Goal: Transaction & Acquisition: Purchase product/service

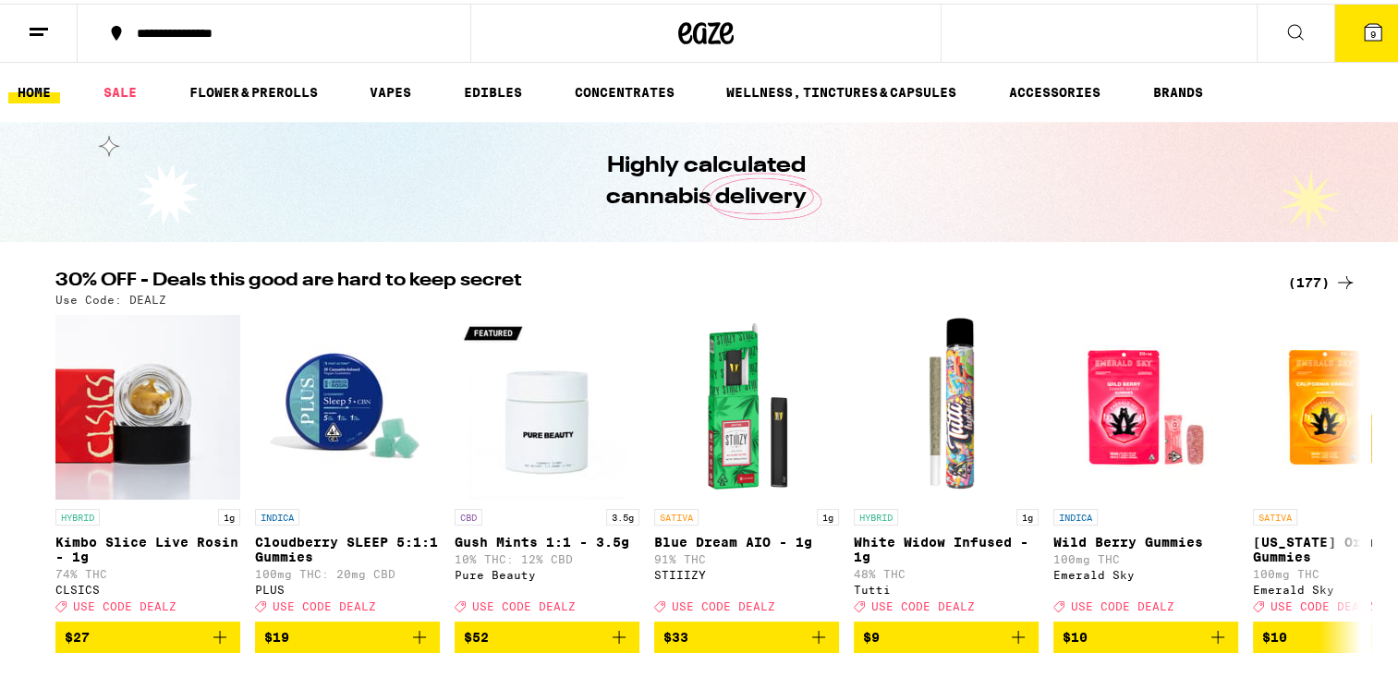
click at [1301, 284] on div "(177)" at bounding box center [1322, 279] width 68 height 22
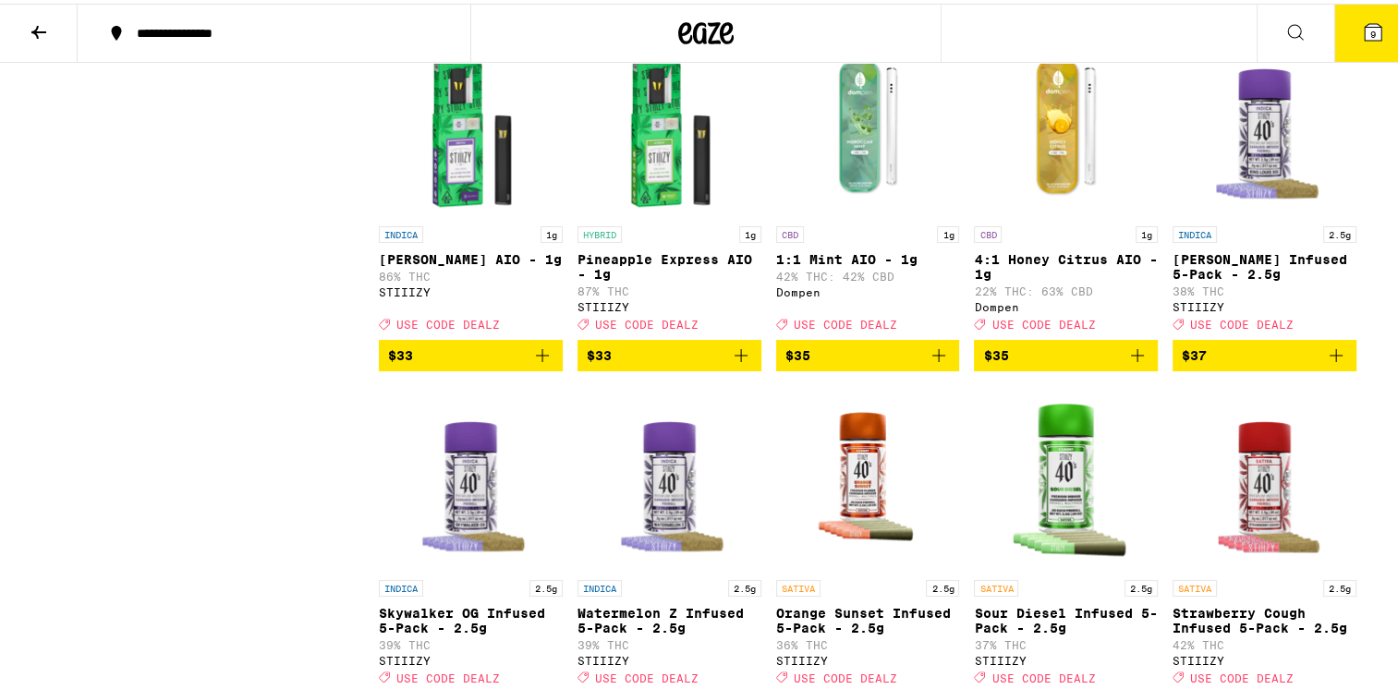
scroll to position [8780, 0]
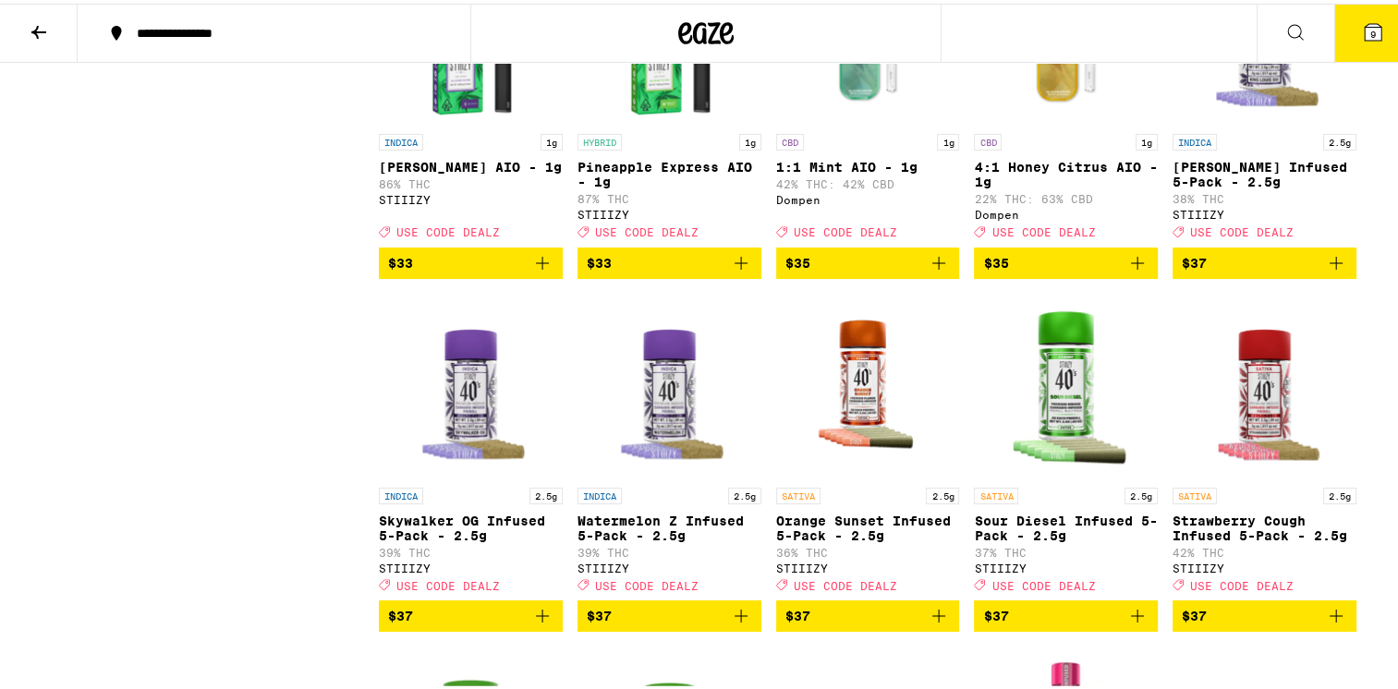
click at [1283, 271] on span "$37" at bounding box center [1264, 260] width 165 height 22
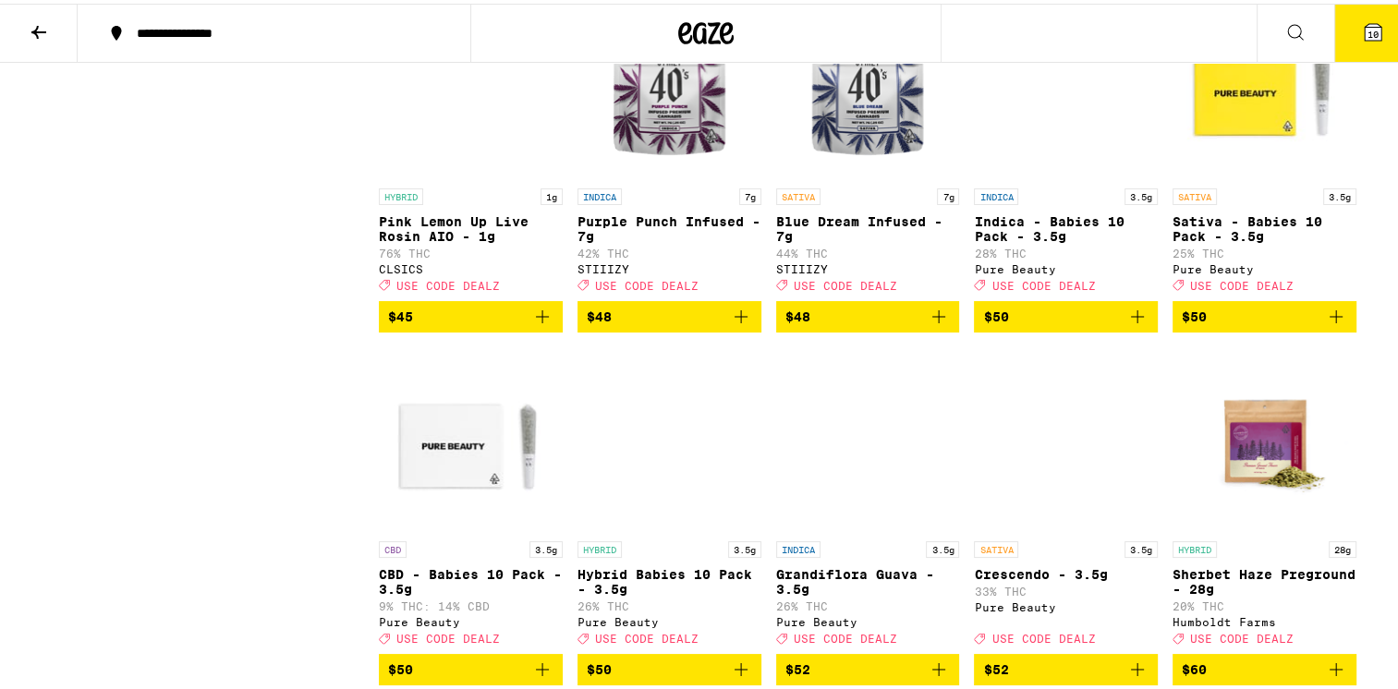
scroll to position [11737, 0]
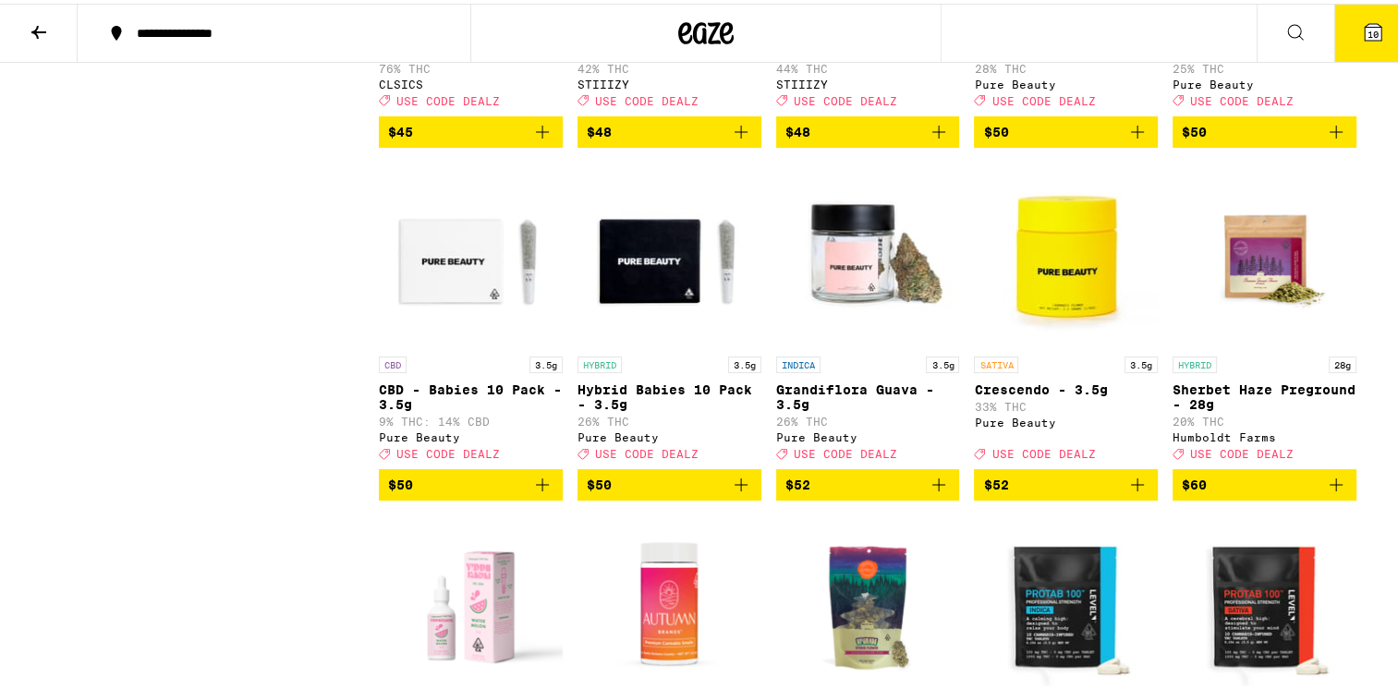
click at [1127, 140] on icon "Add to bag" at bounding box center [1138, 128] width 22 height 22
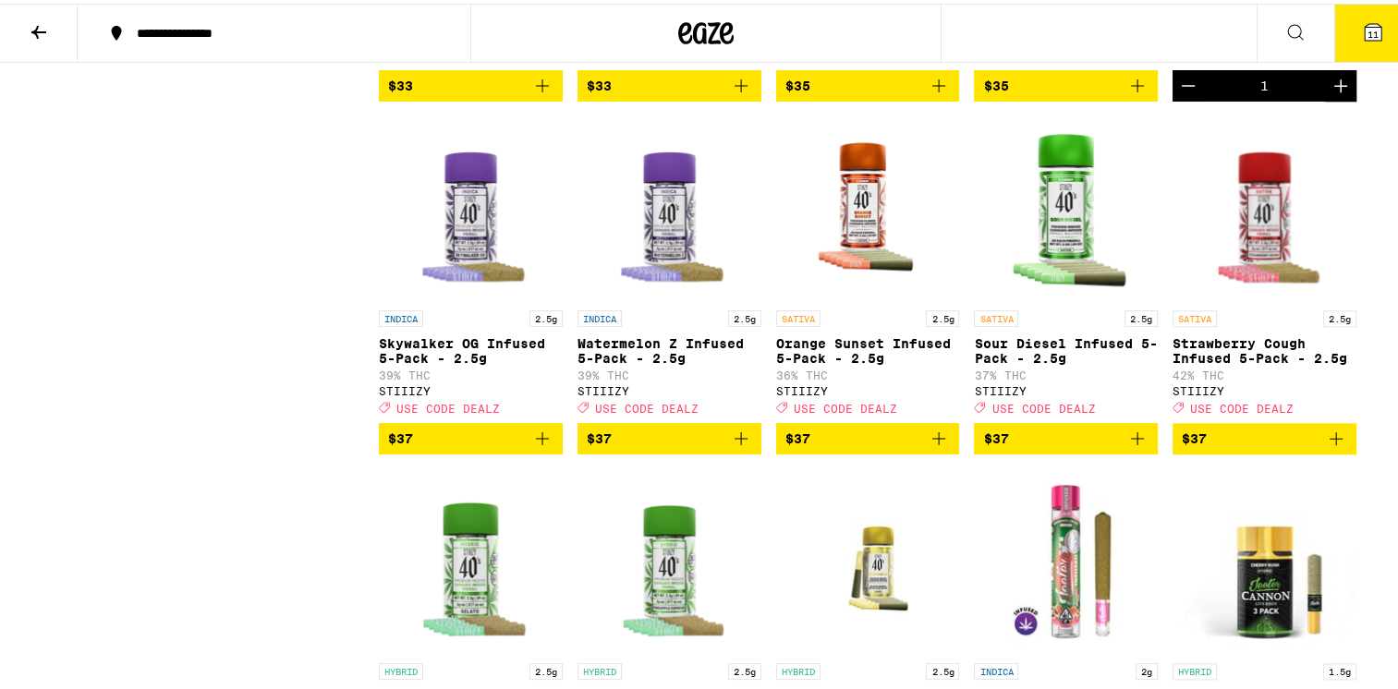
scroll to position [9050, 0]
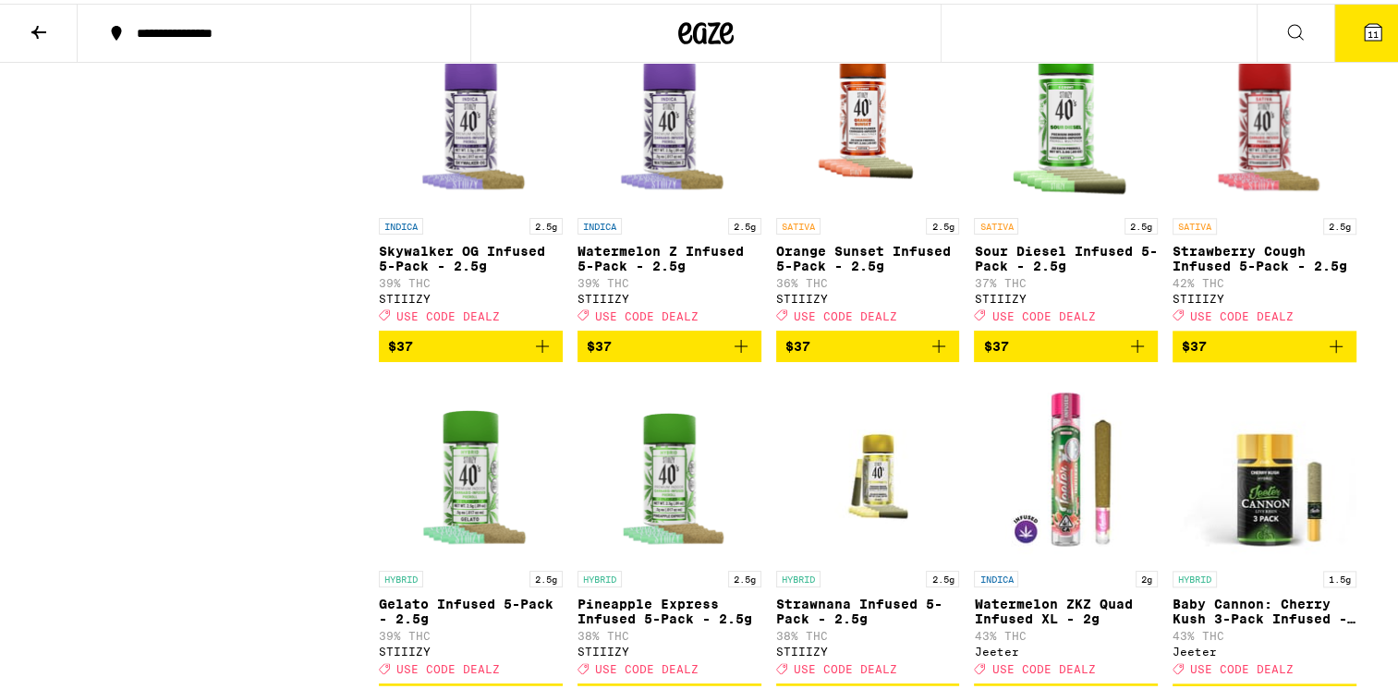
click at [532, 354] on icon "Add to bag" at bounding box center [542, 343] width 22 height 22
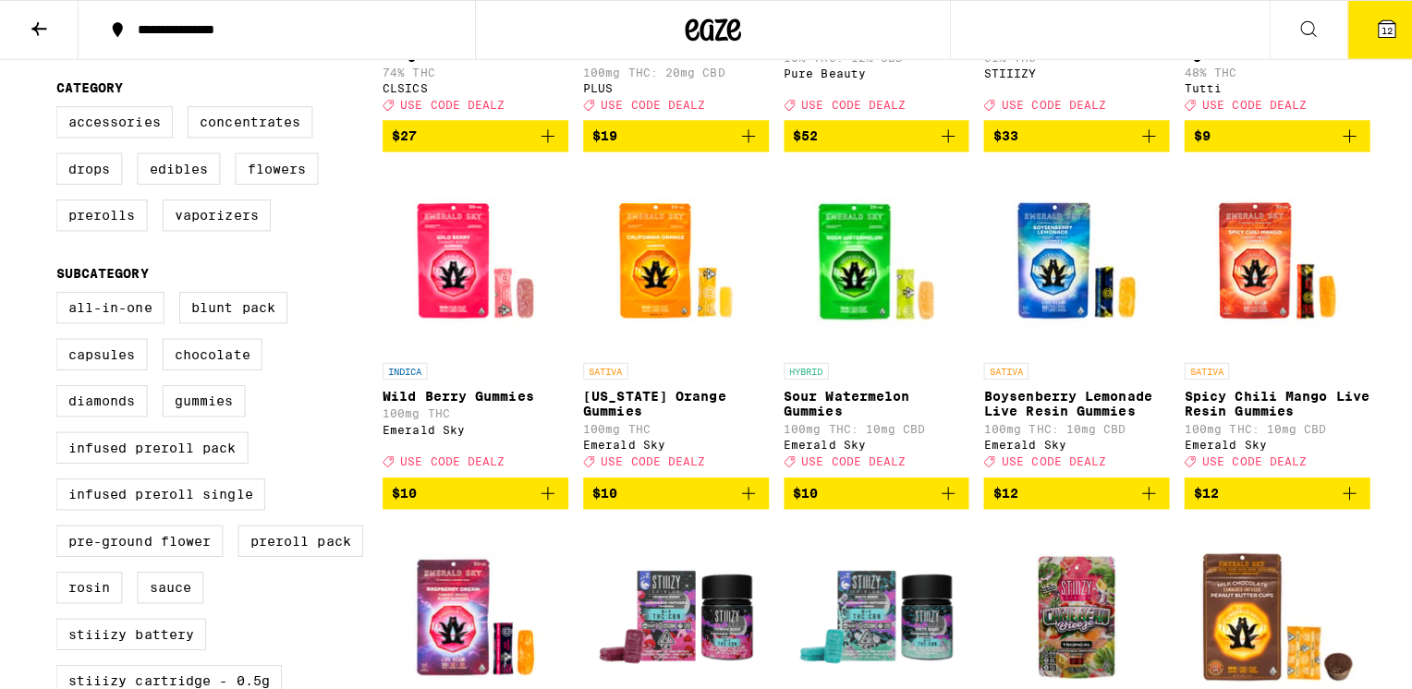
scroll to position [0, 0]
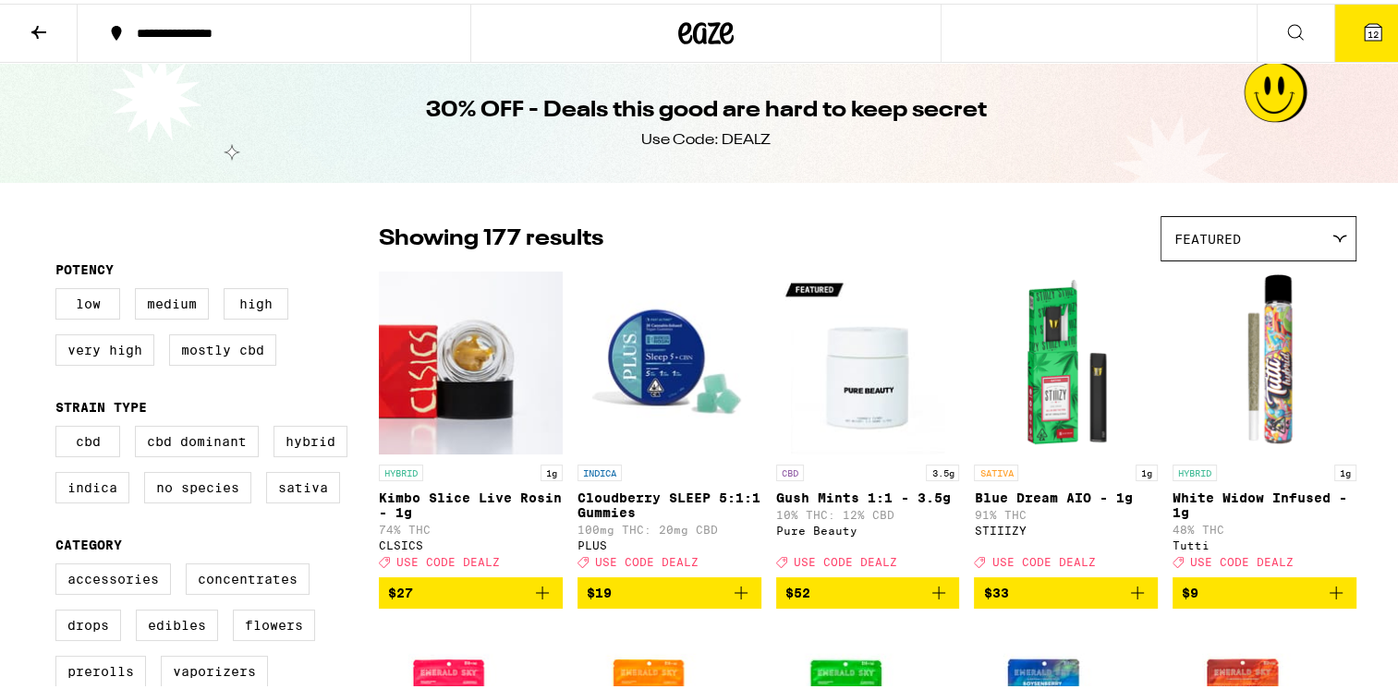
click at [1331, 601] on icon "Add to bag" at bounding box center [1336, 590] width 22 height 22
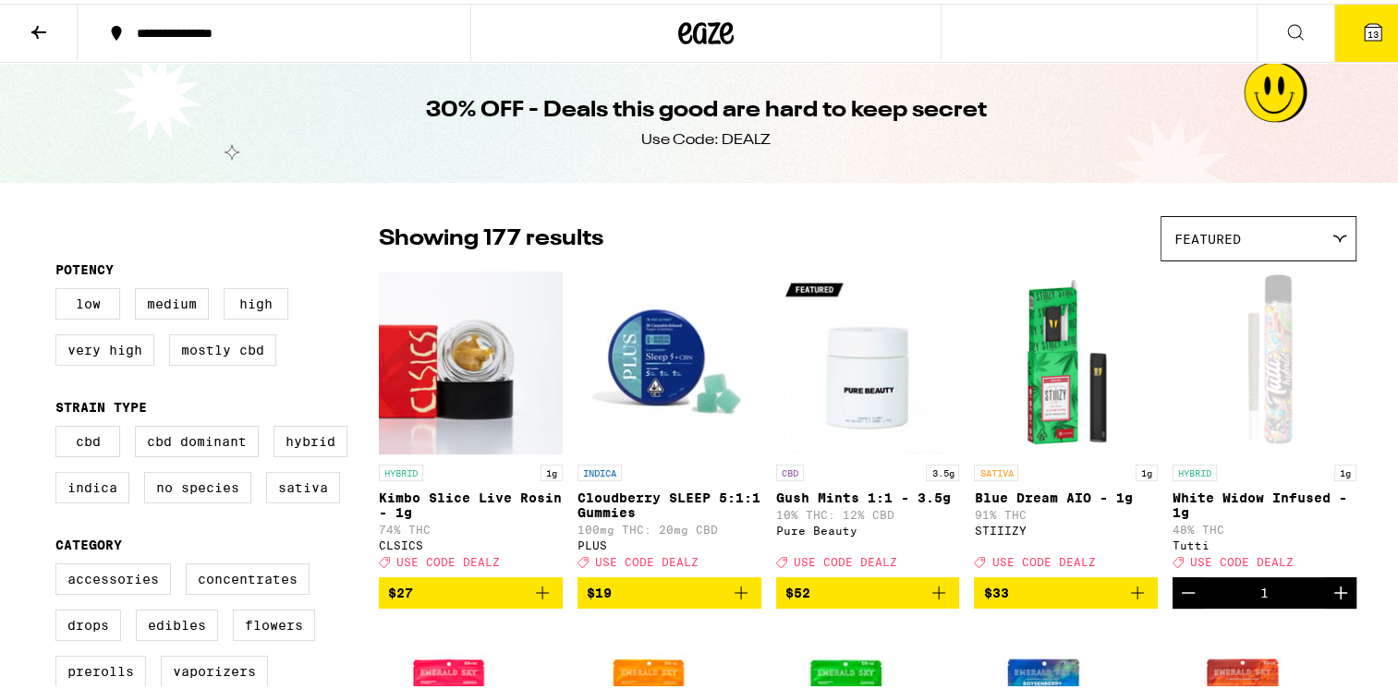
click at [1331, 601] on icon "Increment" at bounding box center [1341, 590] width 22 height 22
click at [1368, 28] on span "14" at bounding box center [1373, 30] width 11 height 11
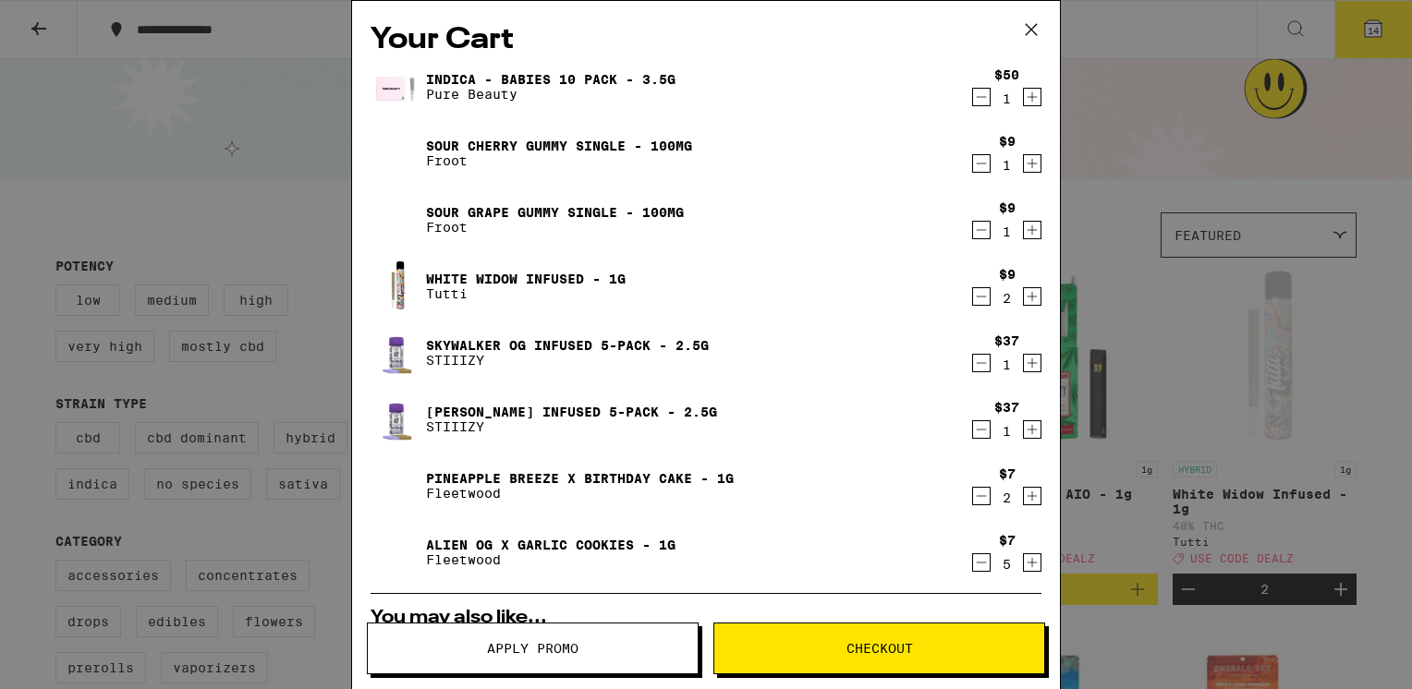
click at [973, 165] on icon "Decrement" at bounding box center [981, 163] width 17 height 22
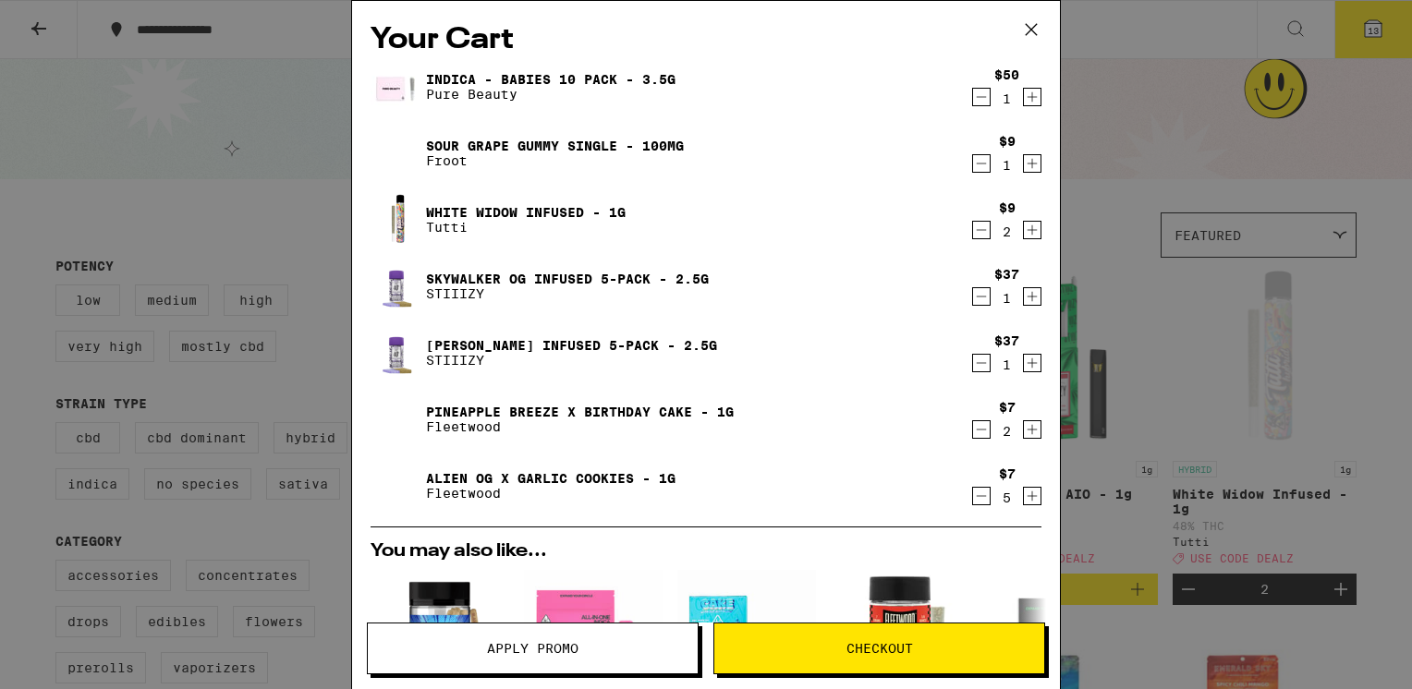
click at [973, 163] on icon "Decrement" at bounding box center [981, 163] width 17 height 22
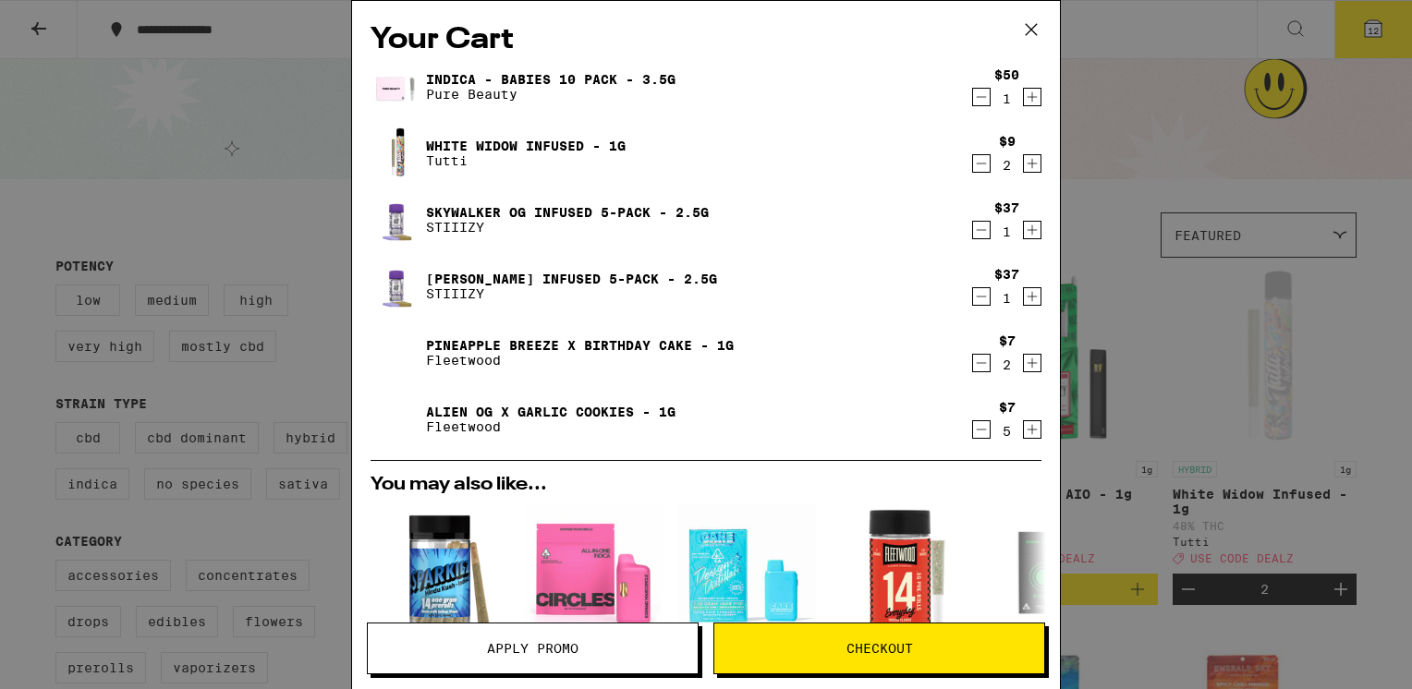
click at [973, 368] on icon "Decrement" at bounding box center [981, 363] width 17 height 22
click at [977, 363] on icon "Decrement" at bounding box center [982, 363] width 10 height 0
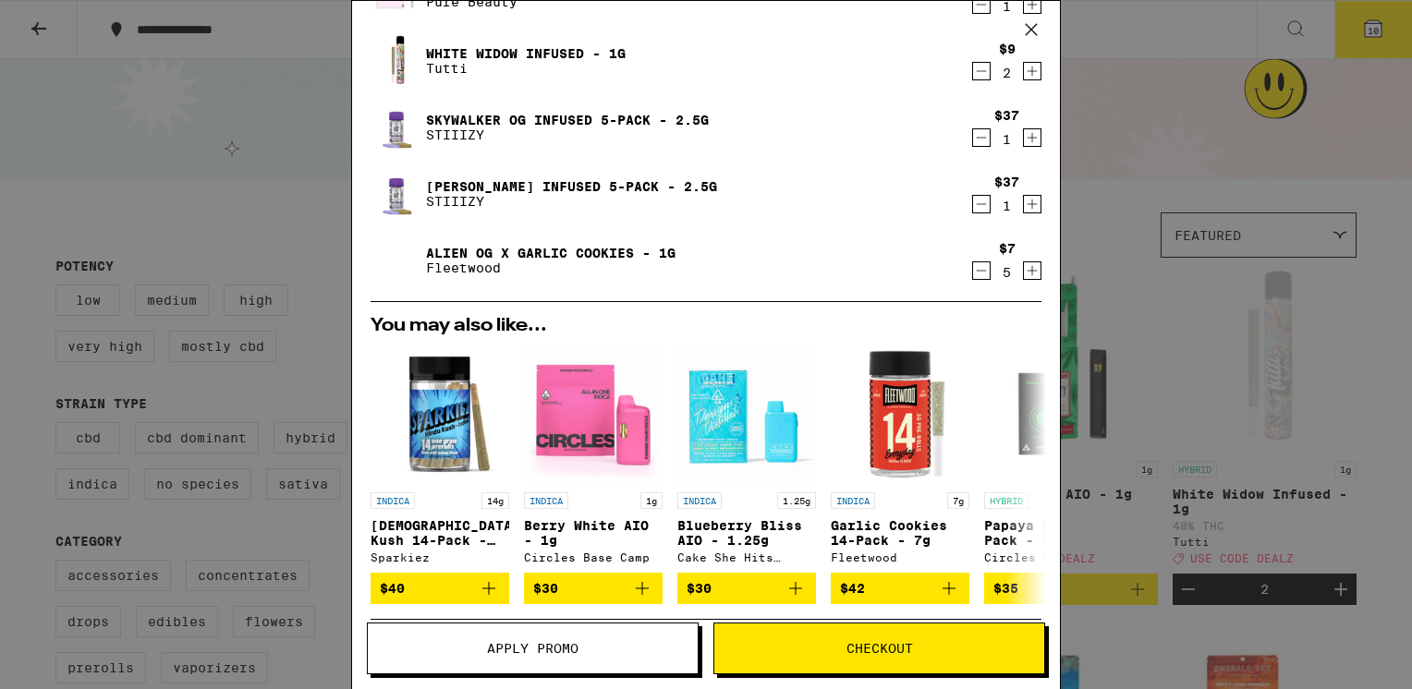
scroll to position [185, 0]
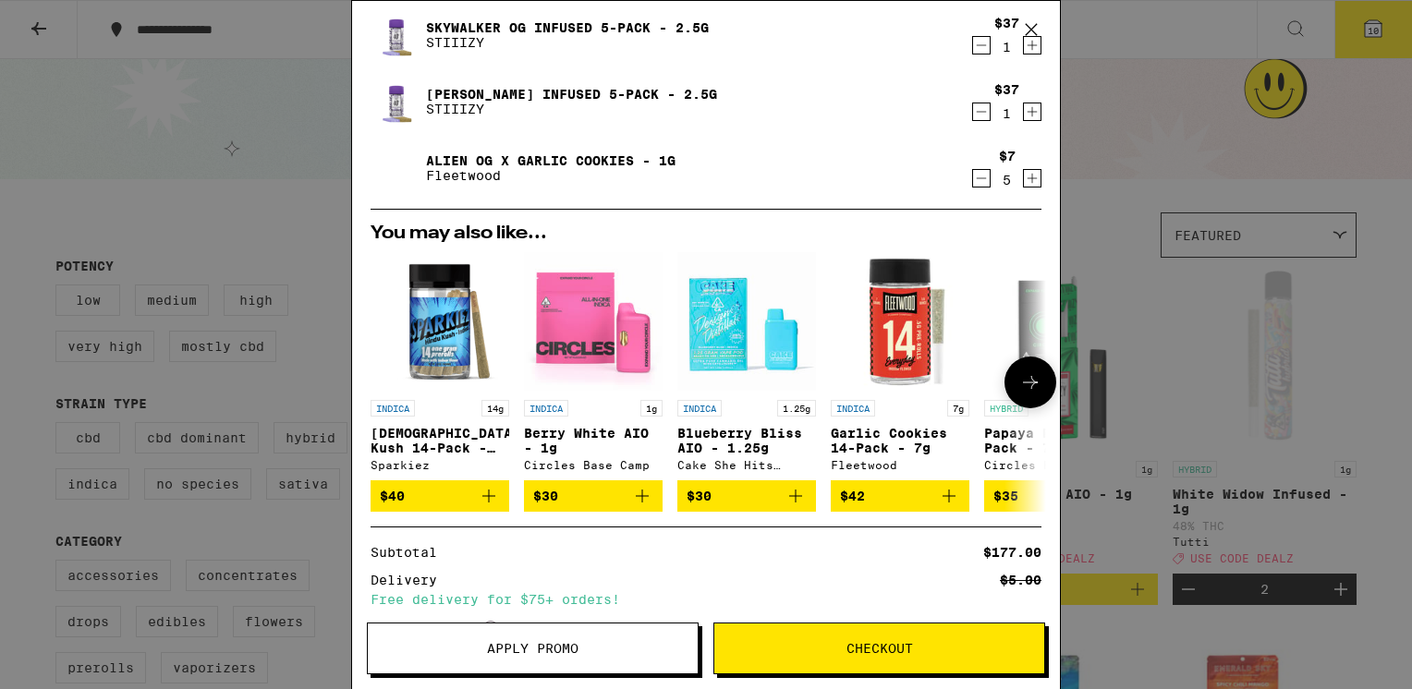
click at [1019, 386] on icon at bounding box center [1030, 383] width 22 height 22
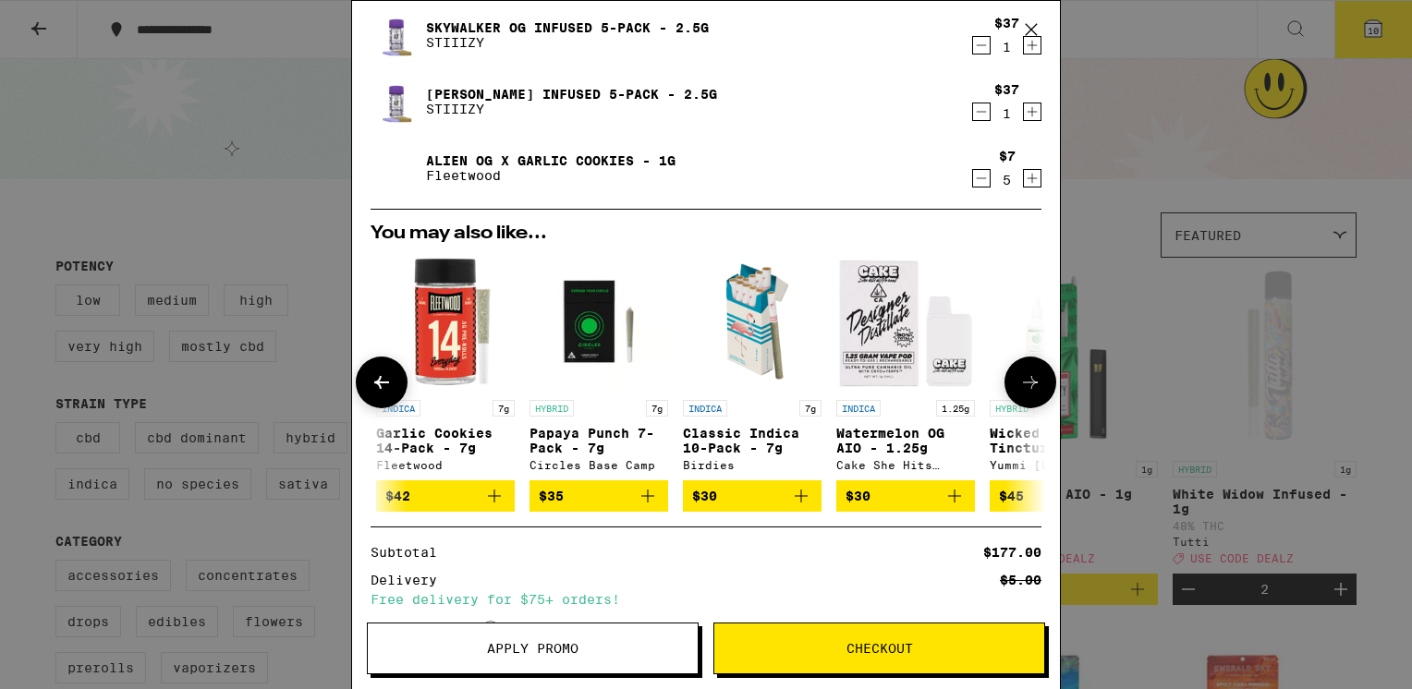
click at [1020, 384] on icon at bounding box center [1030, 383] width 22 height 22
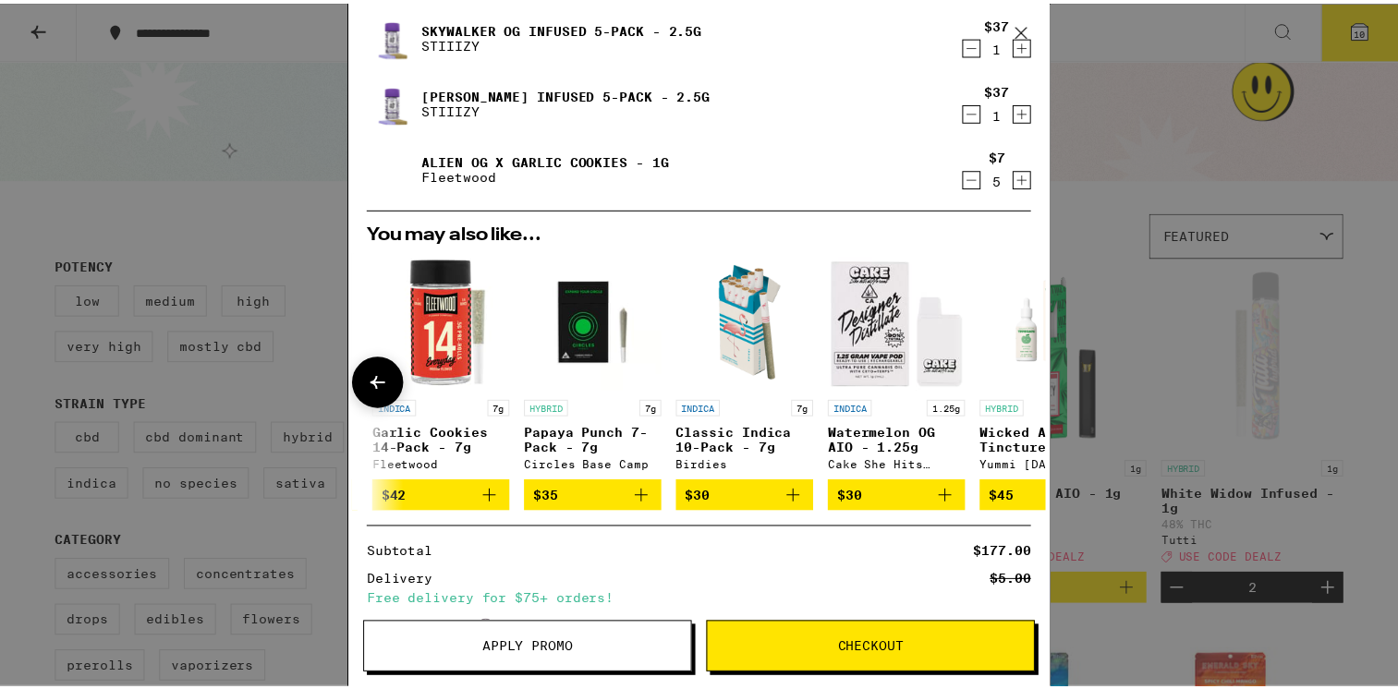
scroll to position [0, 876]
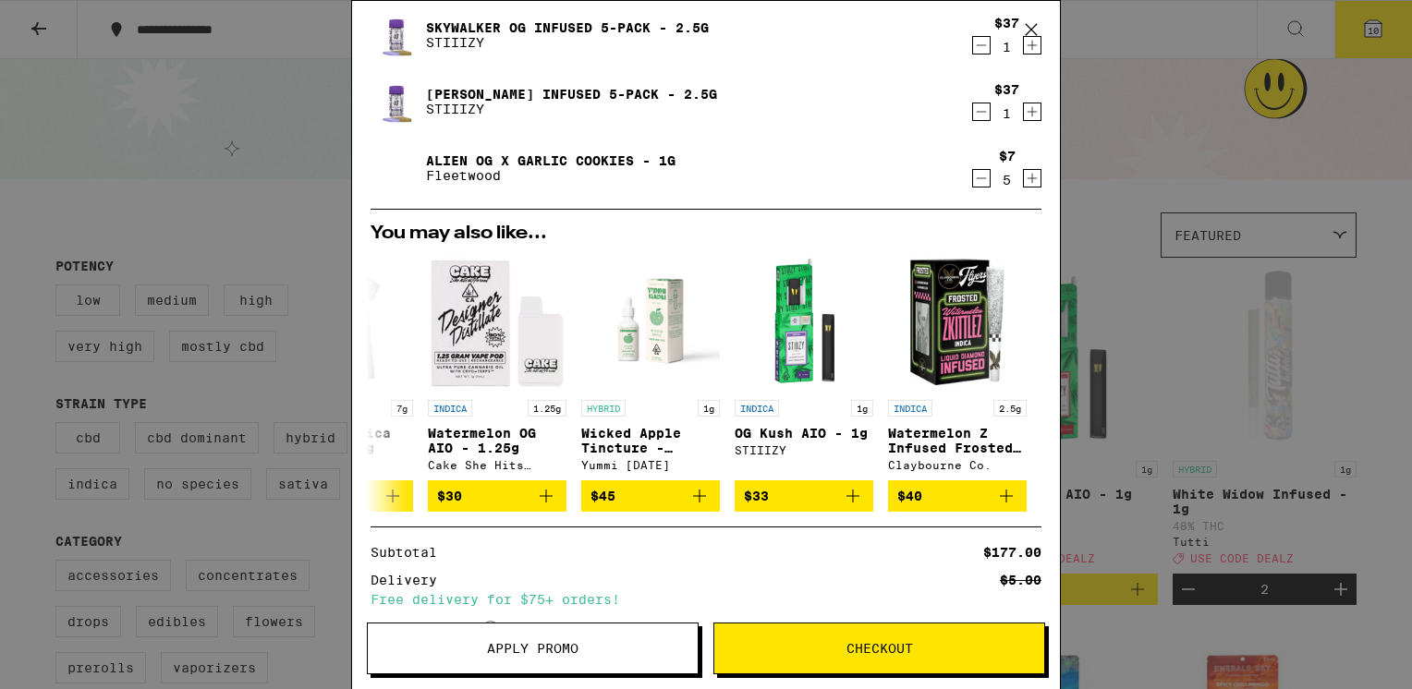
click at [540, 652] on span "Apply Promo" at bounding box center [532, 648] width 91 height 13
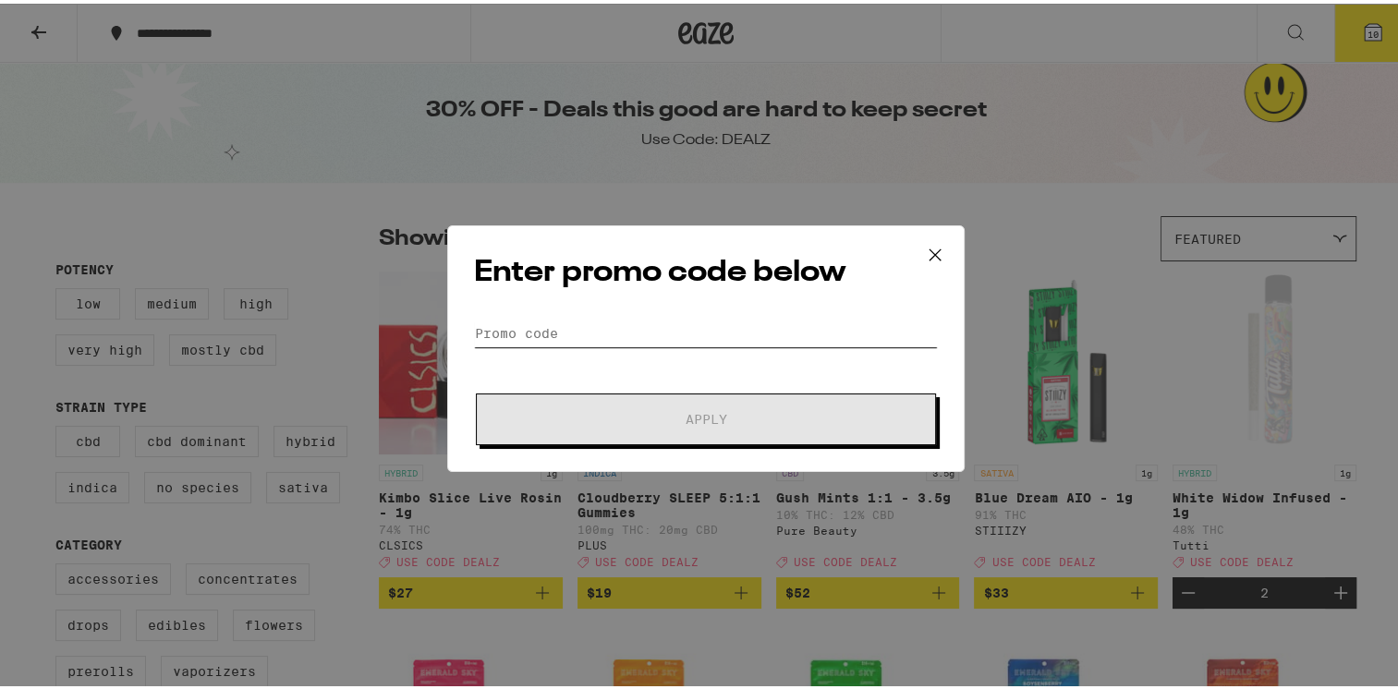
click at [518, 330] on input "Promo Code" at bounding box center [706, 330] width 464 height 28
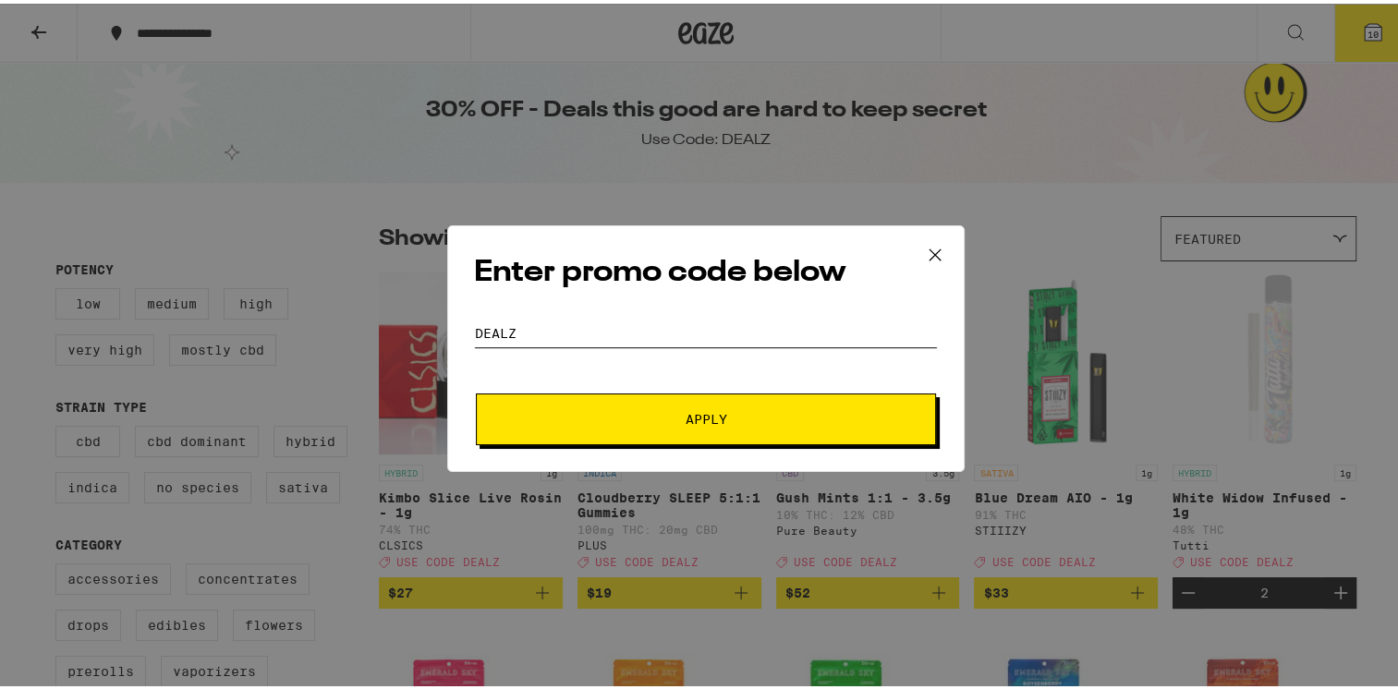
type input "dealz"
click at [721, 408] on button "Apply" at bounding box center [706, 416] width 460 height 52
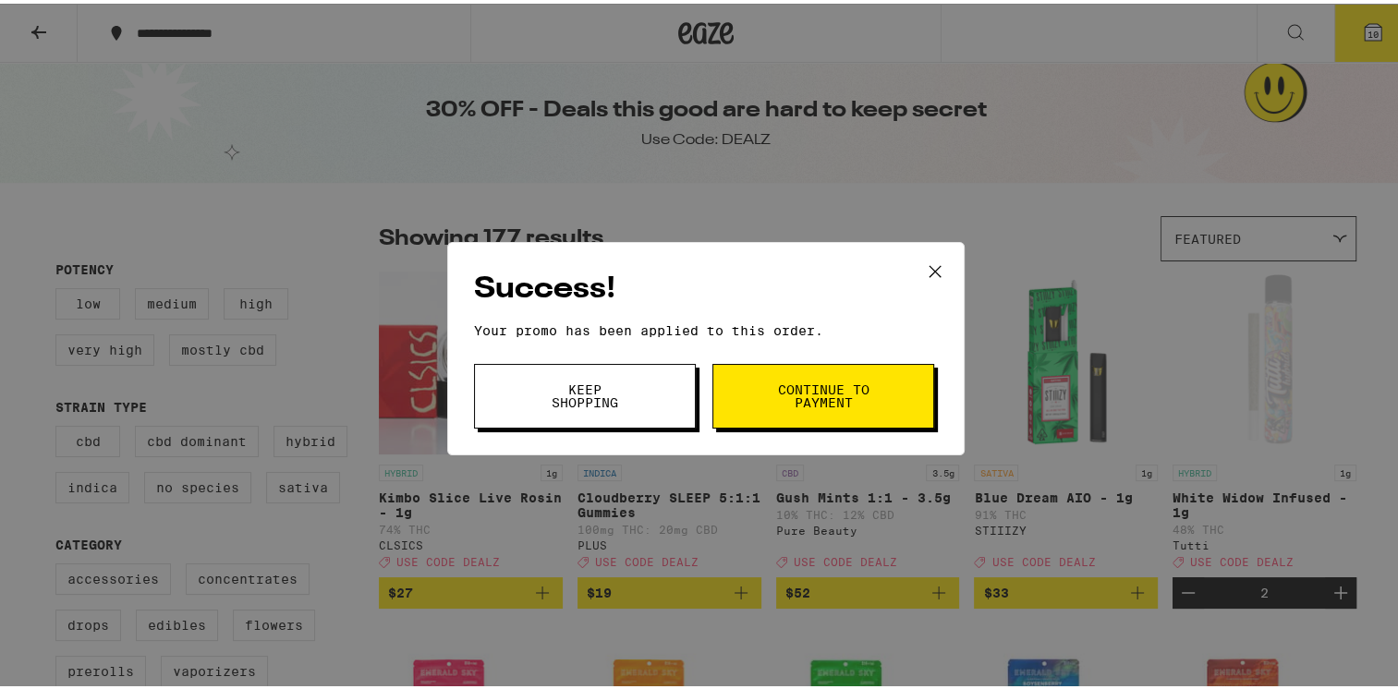
click at [835, 388] on span "Continue to payment" at bounding box center [823, 393] width 94 height 26
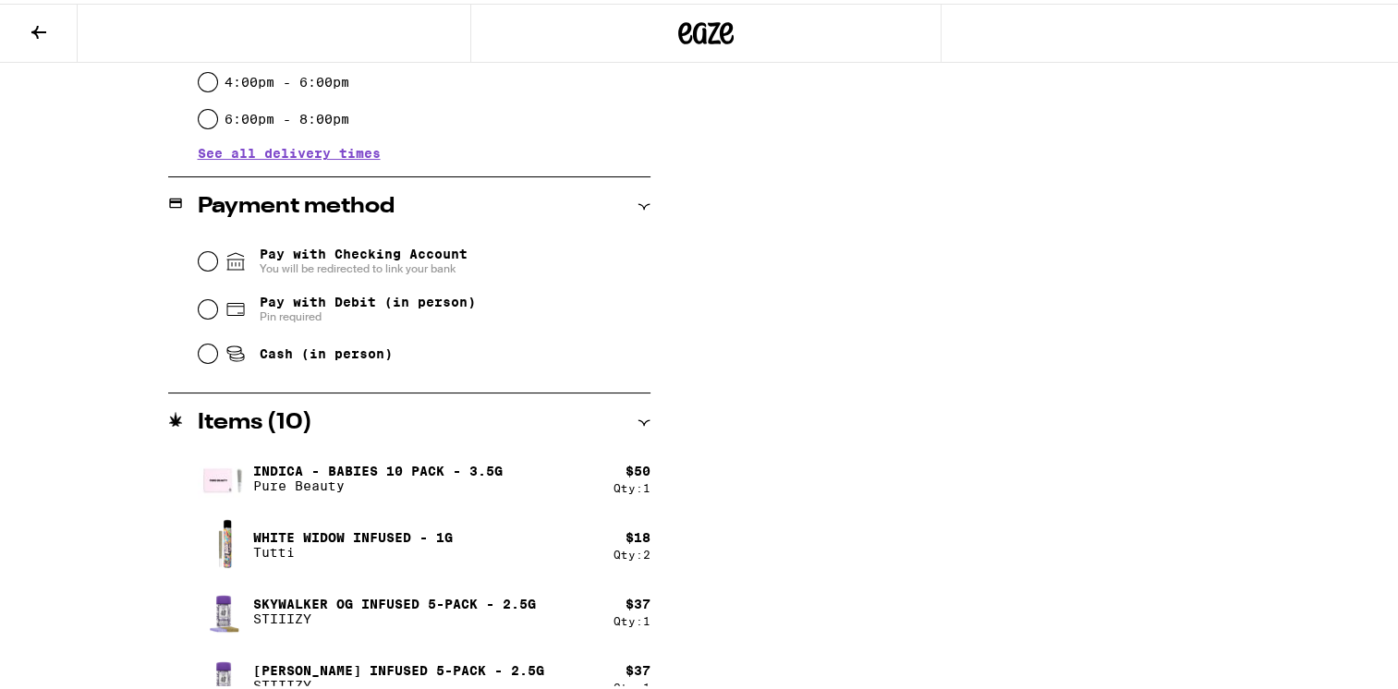
scroll to position [746, 0]
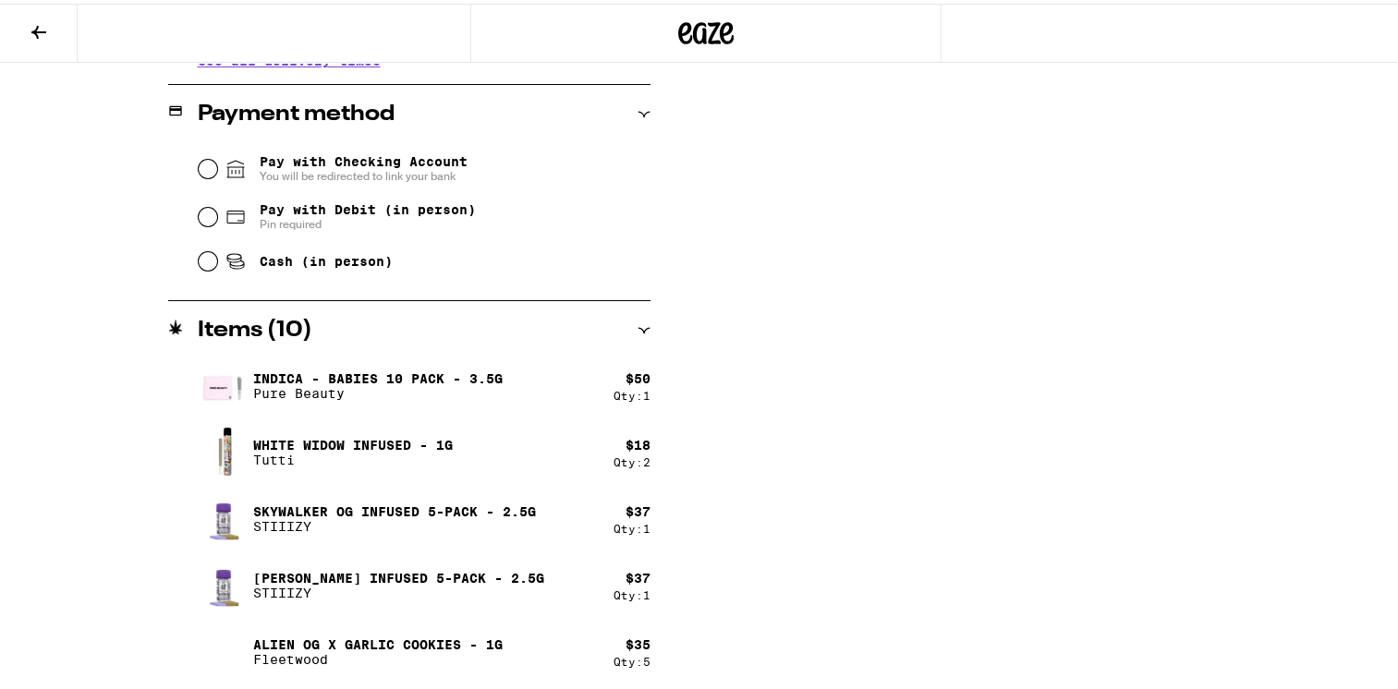
click at [40, 31] on icon at bounding box center [39, 29] width 22 height 22
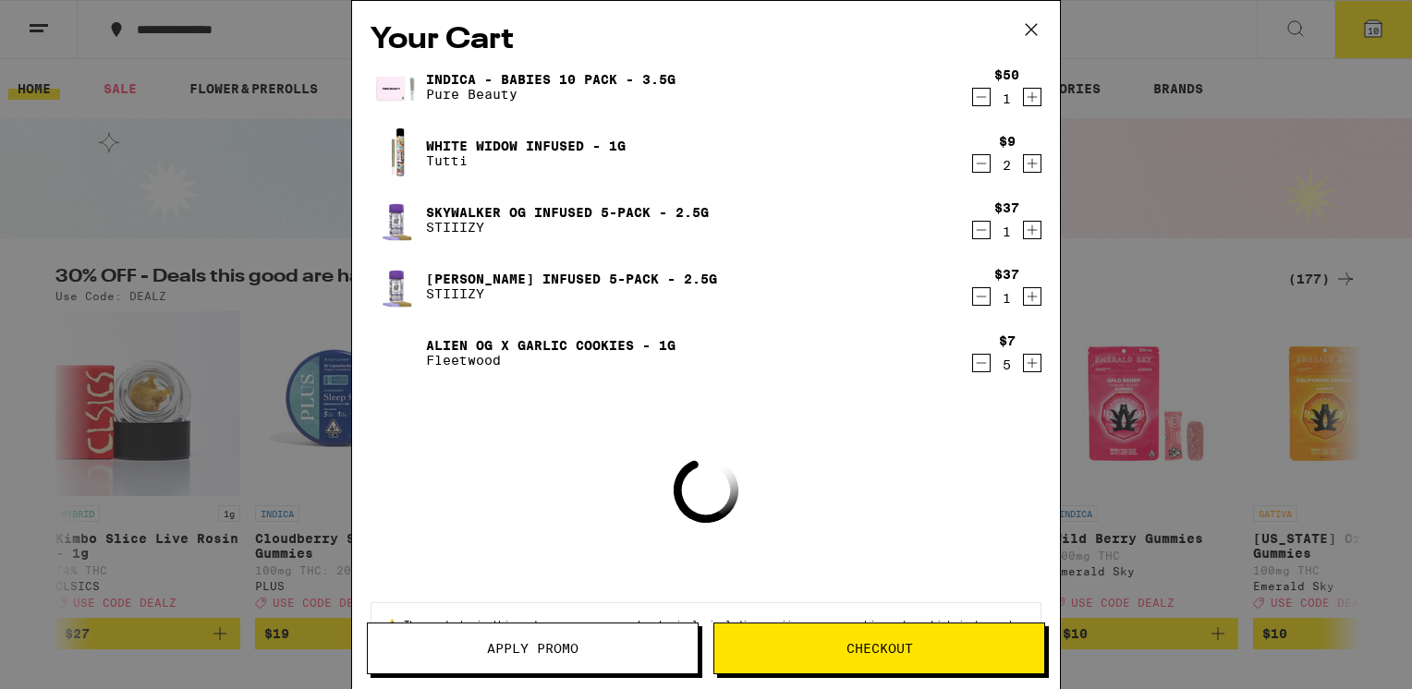
click at [973, 363] on icon "Decrement" at bounding box center [981, 363] width 17 height 22
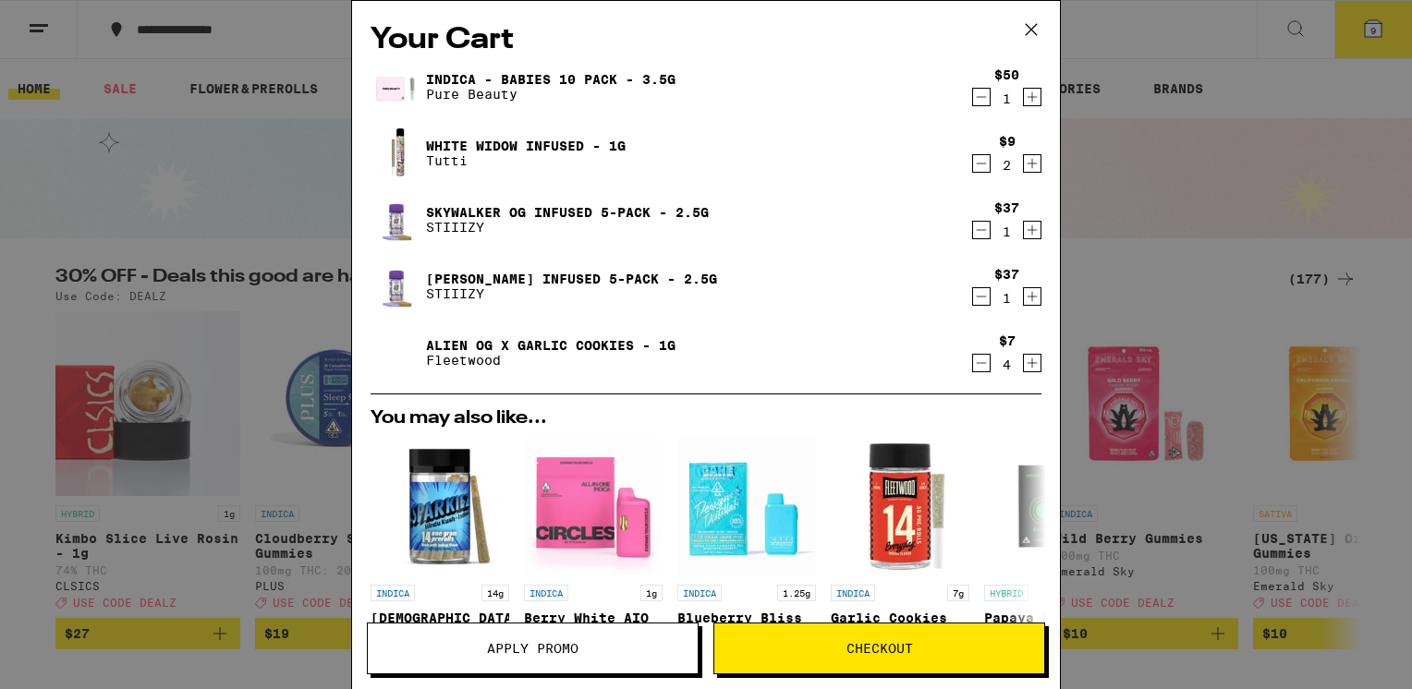
click at [973, 364] on icon "Decrement" at bounding box center [981, 363] width 17 height 22
click at [973, 365] on icon "Decrement" at bounding box center [981, 363] width 17 height 22
click at [973, 366] on icon "Decrement" at bounding box center [981, 363] width 17 height 22
click at [973, 367] on icon "Decrement" at bounding box center [981, 363] width 17 height 22
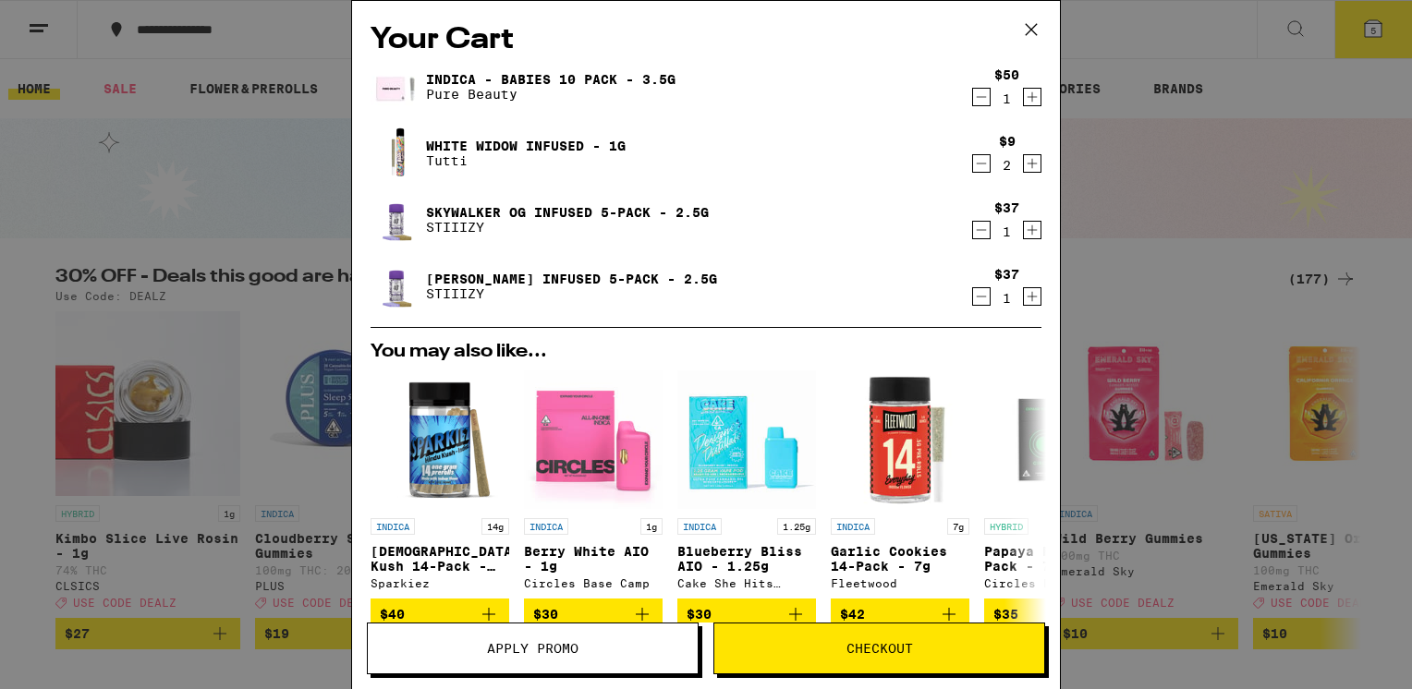
click at [871, 645] on span "Checkout" at bounding box center [880, 648] width 67 height 13
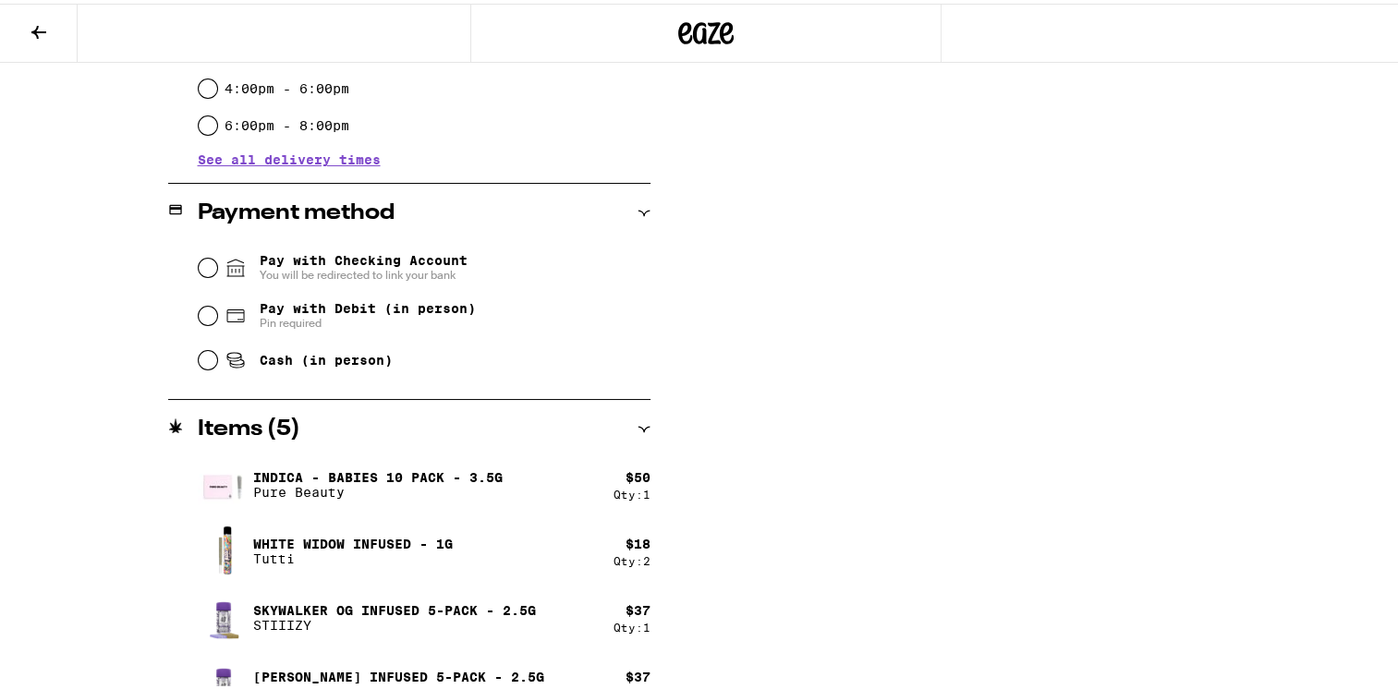
scroll to position [679, 0]
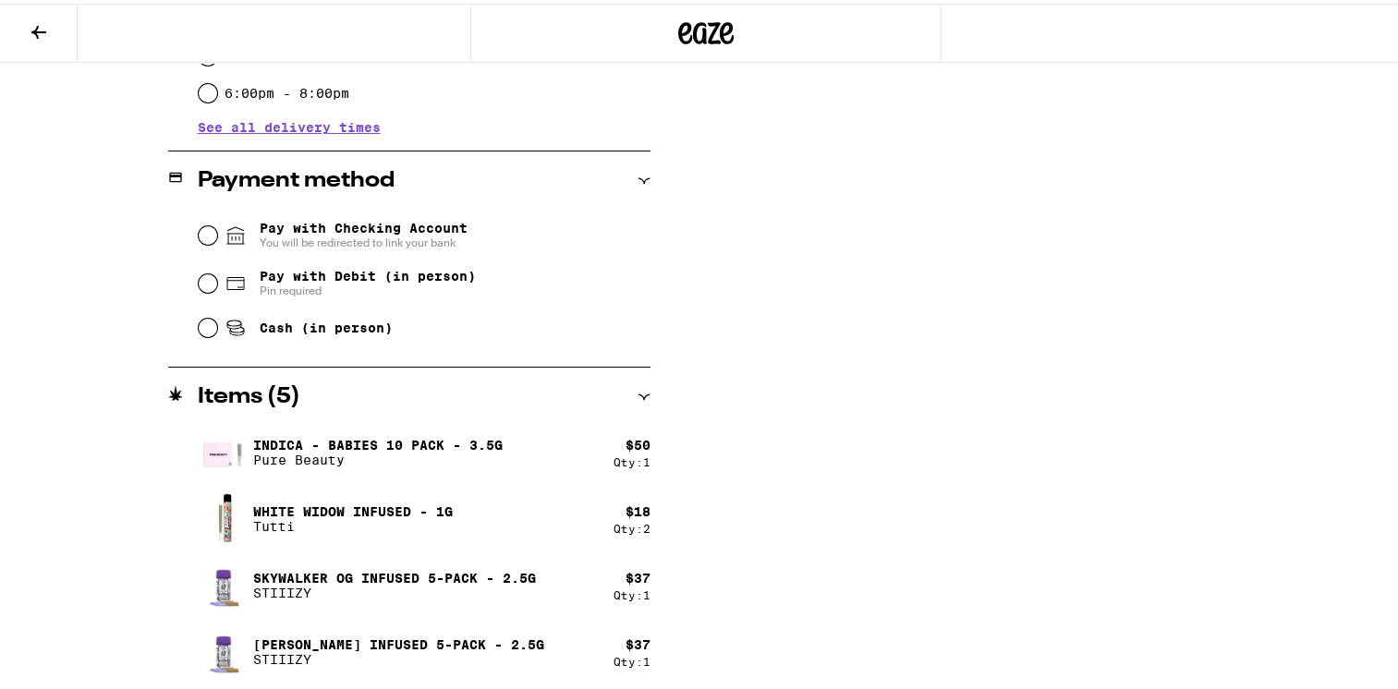
click at [35, 30] on icon at bounding box center [39, 29] width 22 height 22
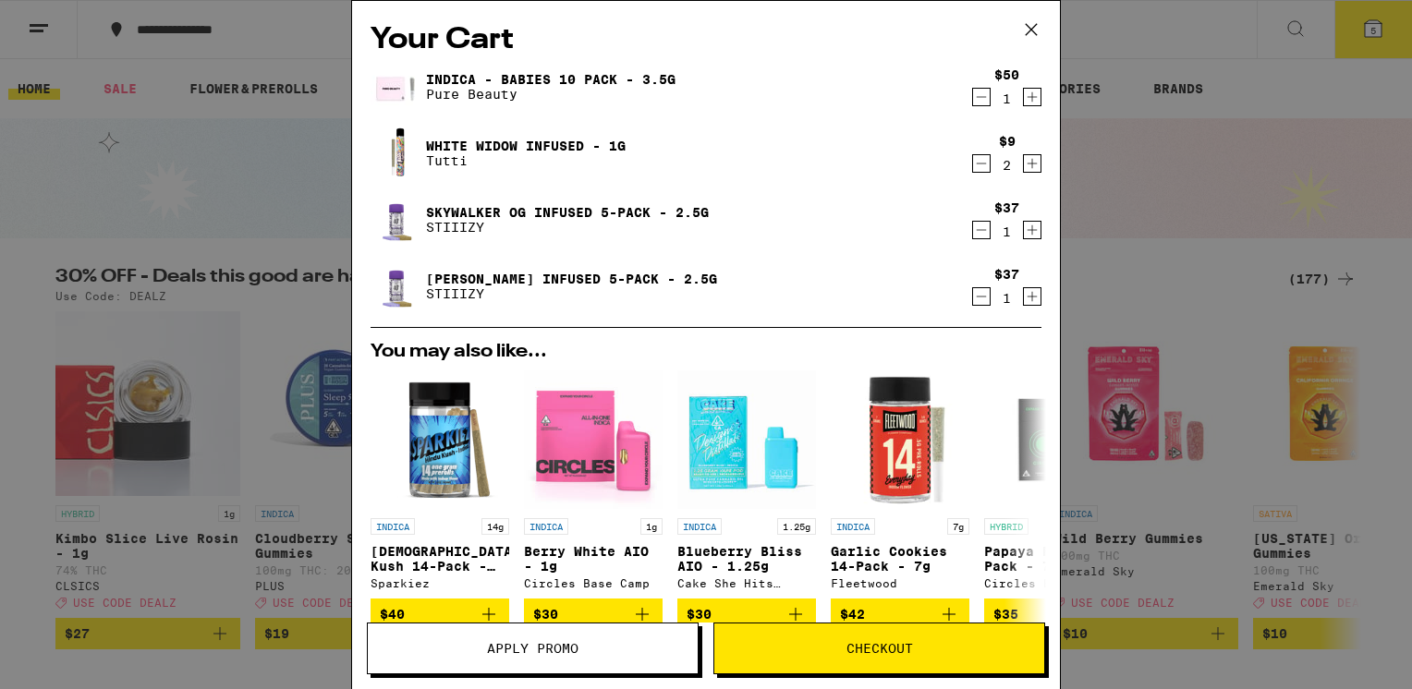
click at [973, 295] on icon "Decrement" at bounding box center [981, 297] width 17 height 22
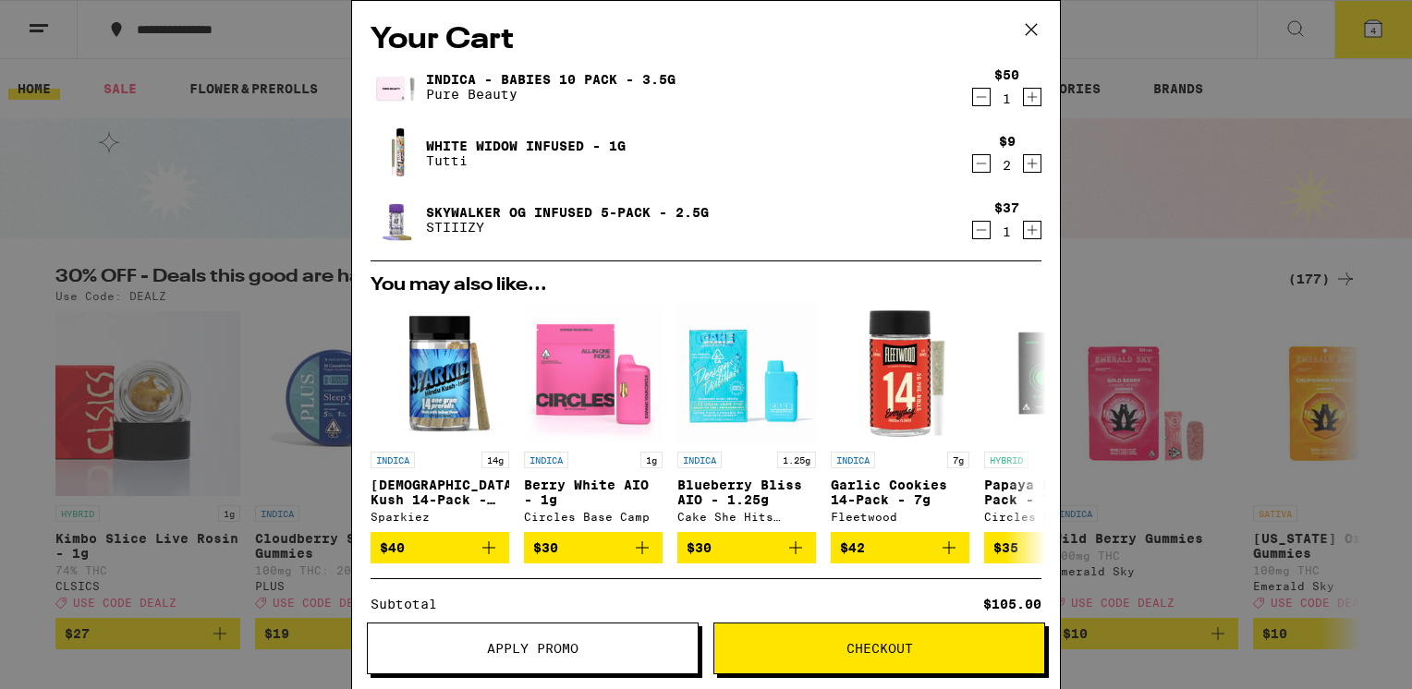
drag, startPoint x: 969, startPoint y: 161, endPoint x: 969, endPoint y: 176, distance: 14.8
click at [973, 163] on icon "Decrement" at bounding box center [981, 163] width 17 height 22
drag, startPoint x: 965, startPoint y: 165, endPoint x: 952, endPoint y: 163, distance: 13.1
click at [973, 167] on icon "Decrement" at bounding box center [981, 163] width 17 height 22
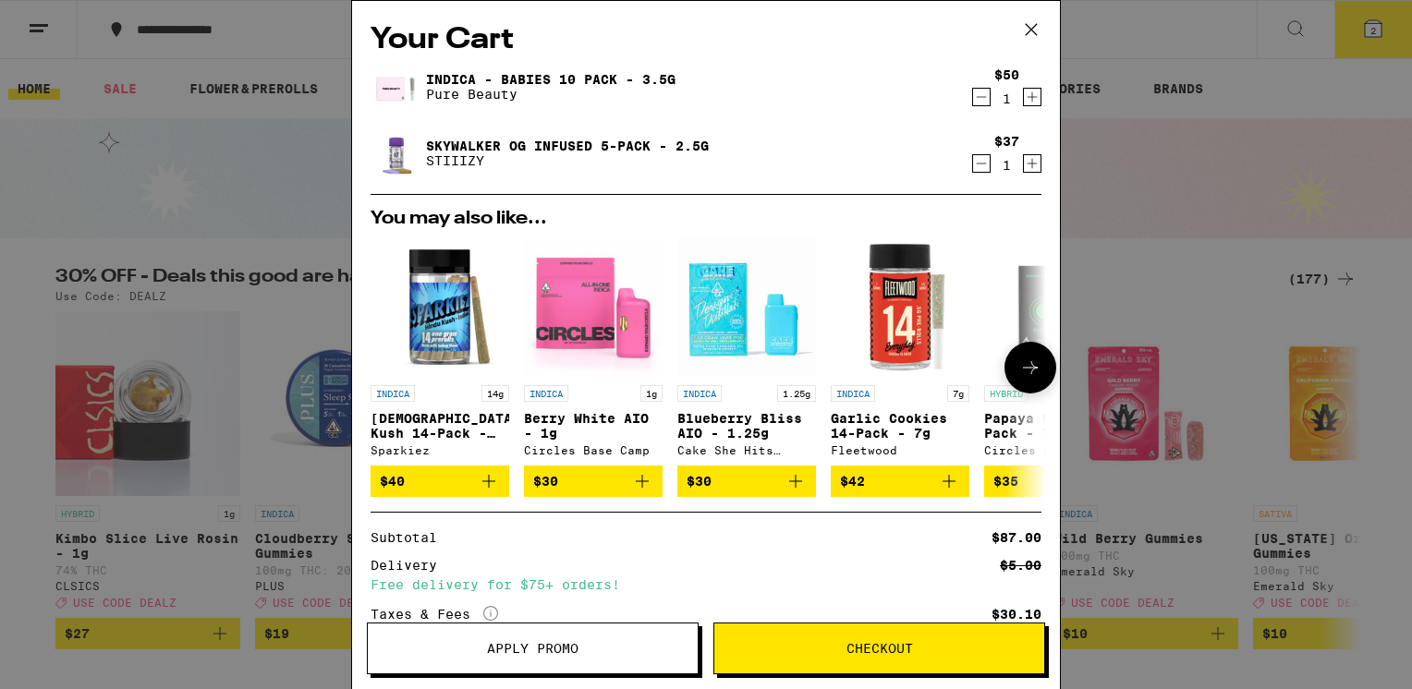
click at [414, 417] on p "[DEMOGRAPHIC_DATA] Kush 14-Pack - 14g" at bounding box center [440, 426] width 139 height 30
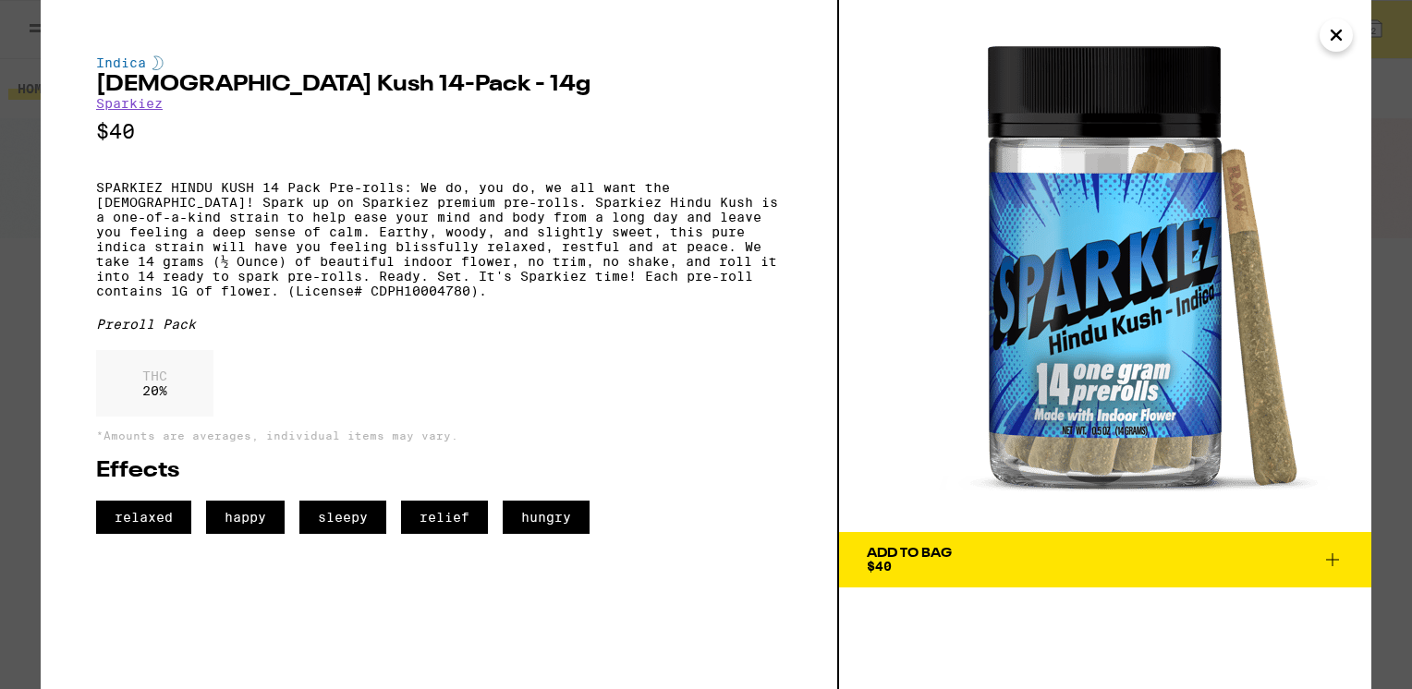
click at [1336, 35] on icon "Close" at bounding box center [1336, 34] width 9 height 9
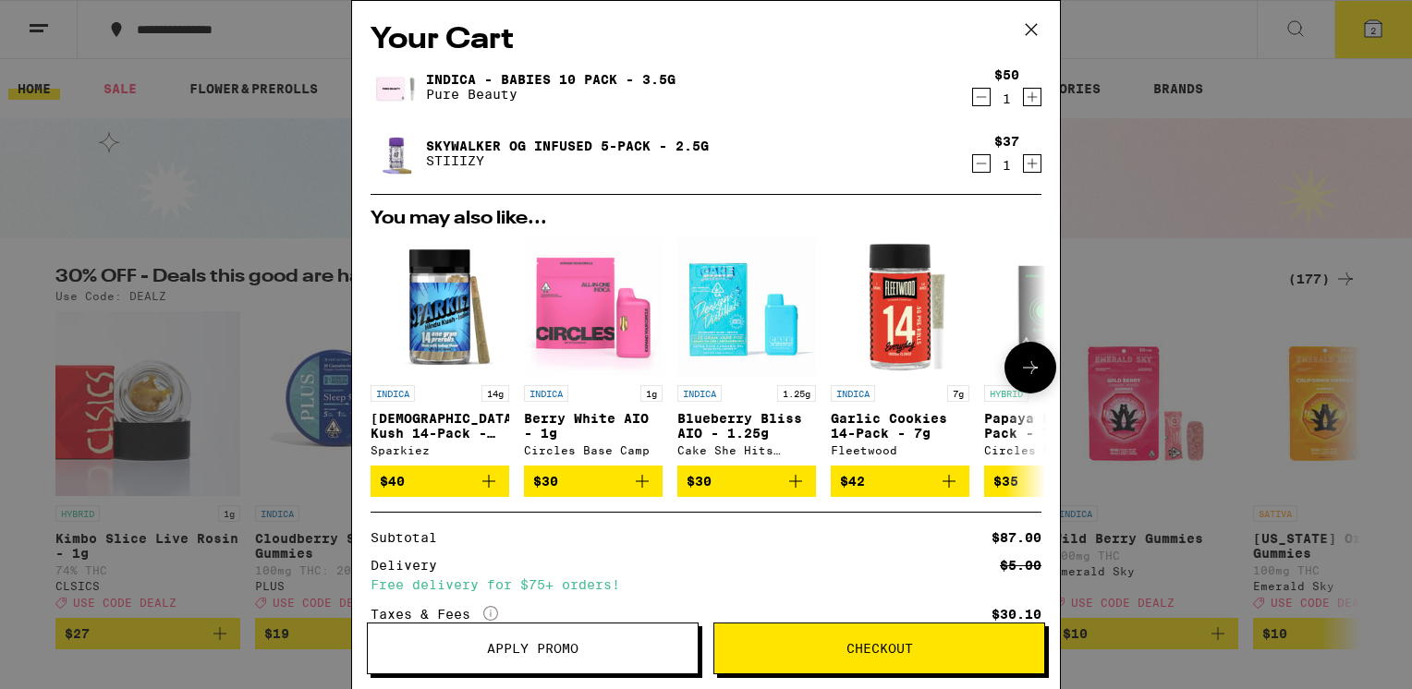
click at [864, 428] on p "Garlic Cookies 14-Pack - 7g" at bounding box center [900, 426] width 139 height 30
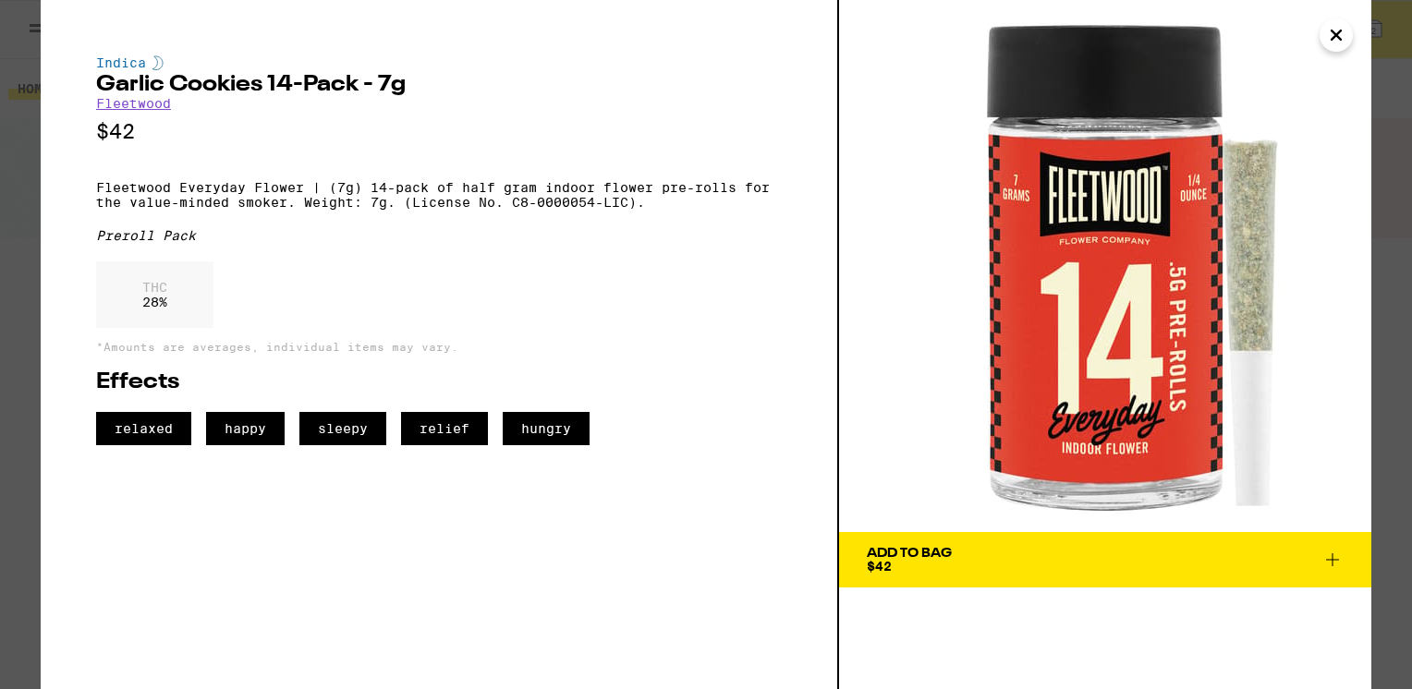
click at [1333, 35] on icon "Close" at bounding box center [1336, 35] width 22 height 28
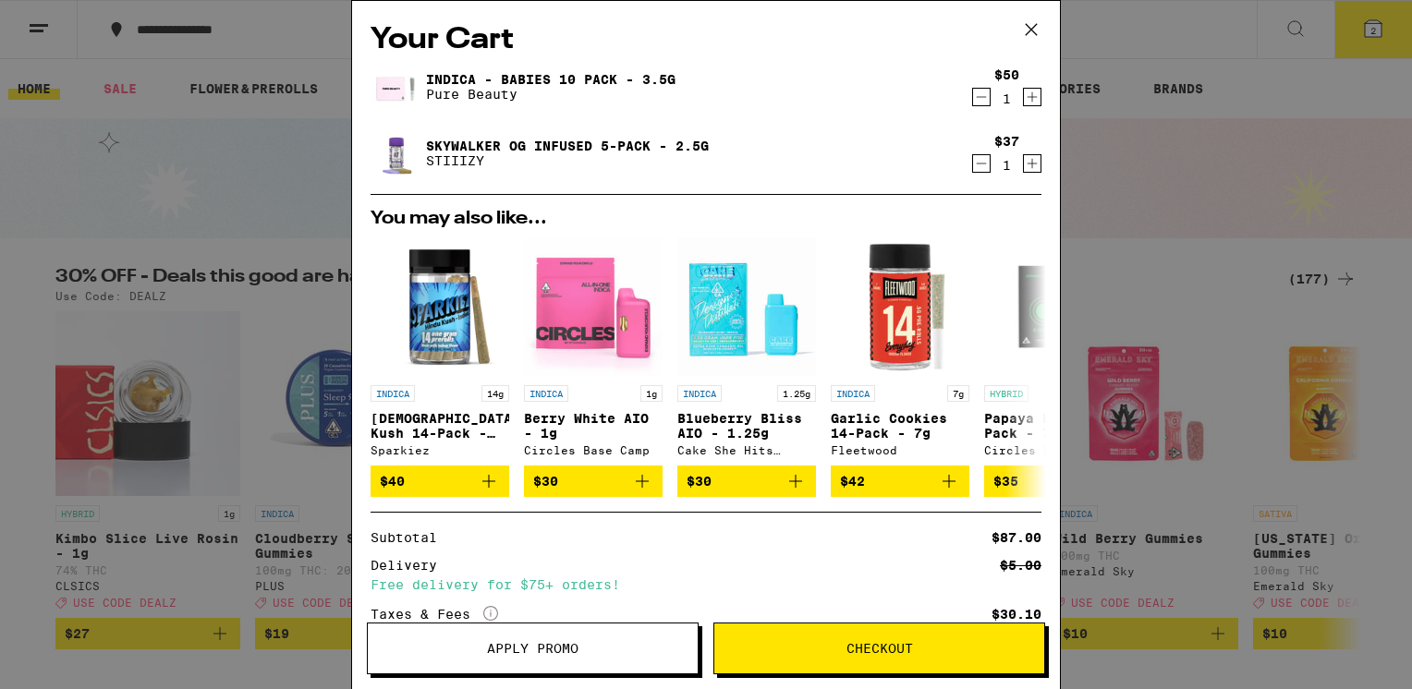
click at [1031, 22] on icon at bounding box center [1032, 30] width 28 height 28
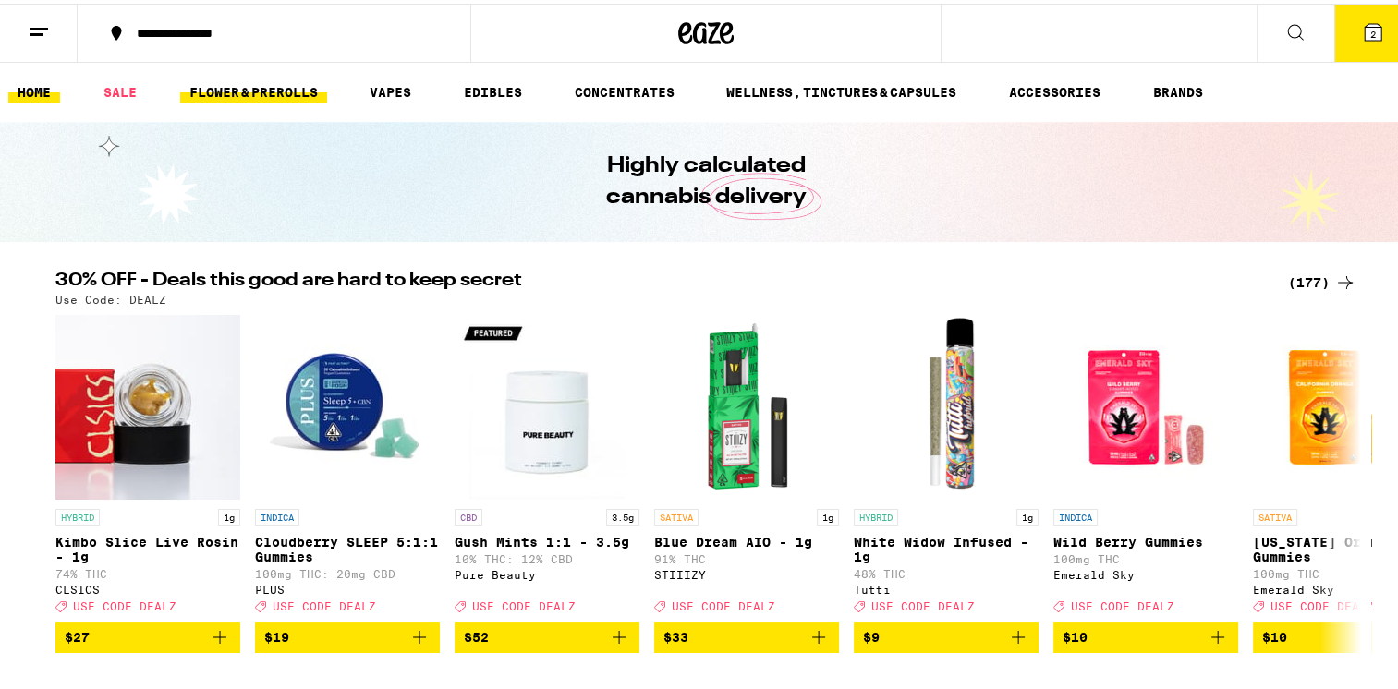
click at [254, 91] on link "FLOWER & PREROLLS" at bounding box center [253, 89] width 147 height 22
click at [241, 91] on link "FLOWER & PREROLLS" at bounding box center [253, 89] width 147 height 22
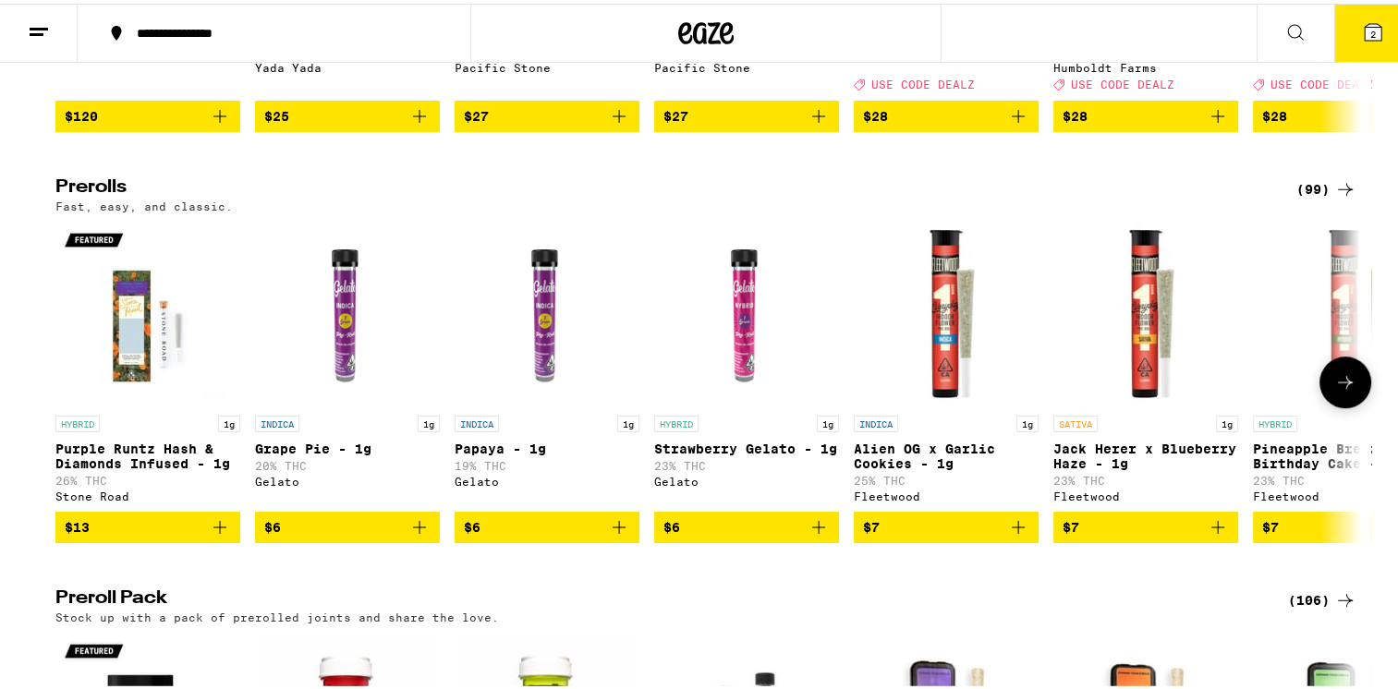
scroll to position [1017, 0]
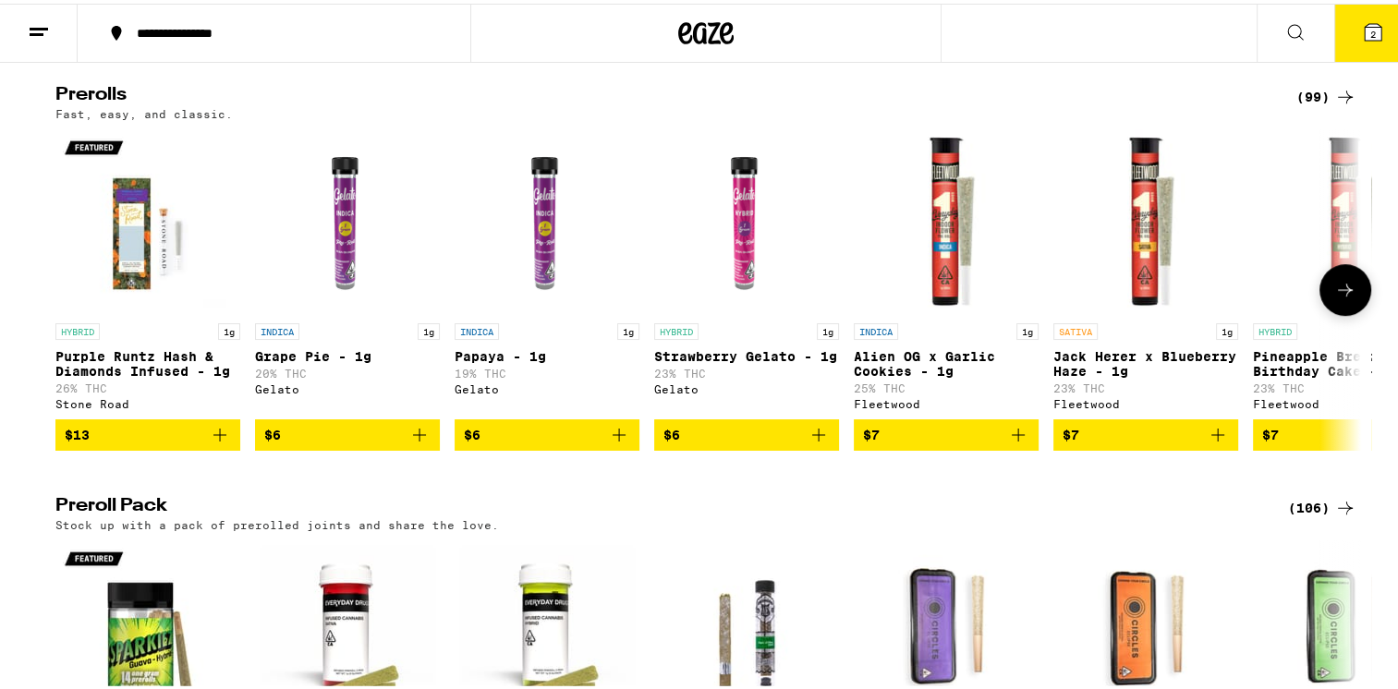
click at [1013, 443] on icon "Add to bag" at bounding box center [1018, 432] width 22 height 22
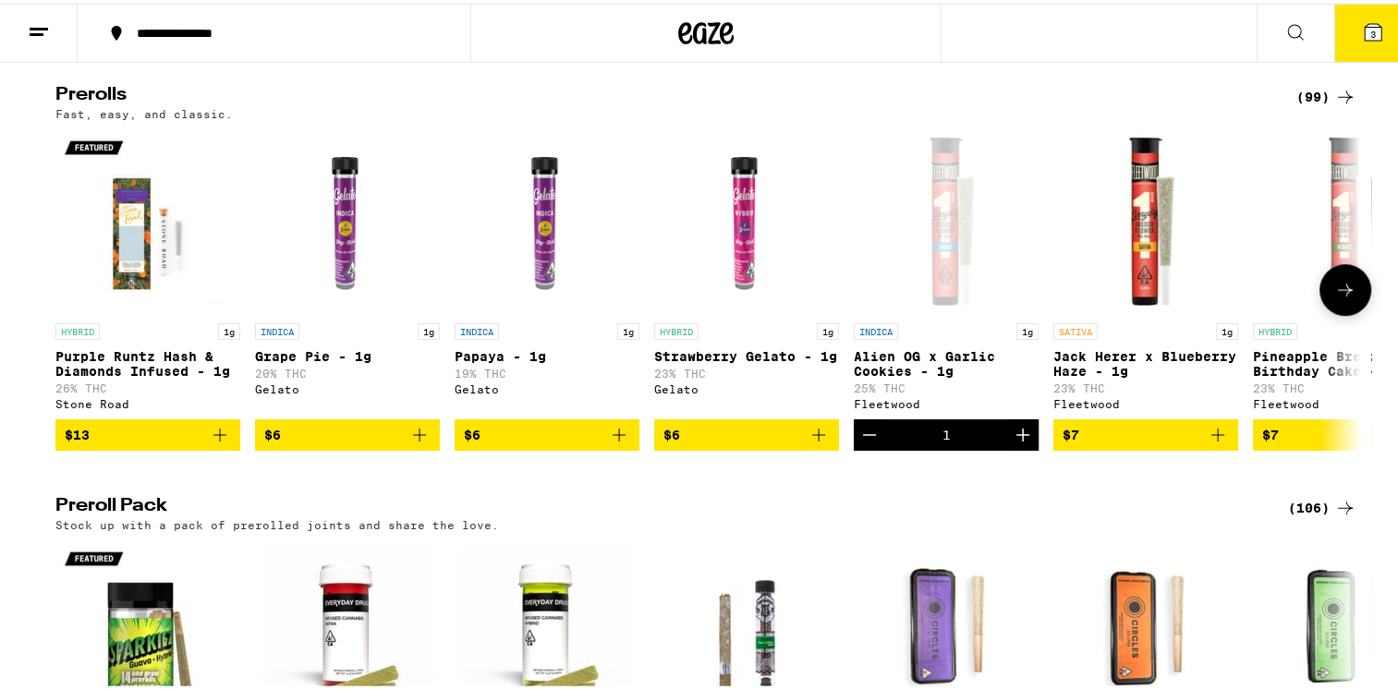
click at [1013, 443] on icon "Increment" at bounding box center [1023, 432] width 22 height 22
click at [861, 443] on icon "Decrement" at bounding box center [870, 432] width 22 height 22
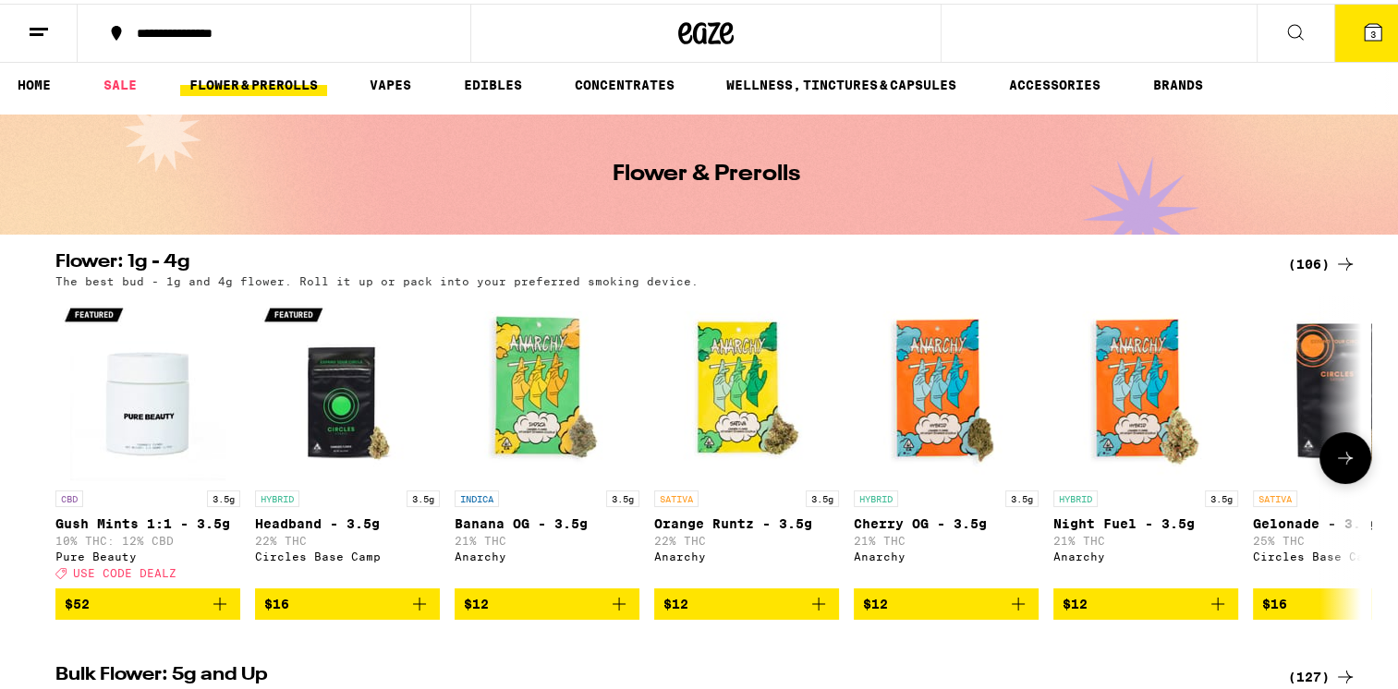
scroll to position [0, 0]
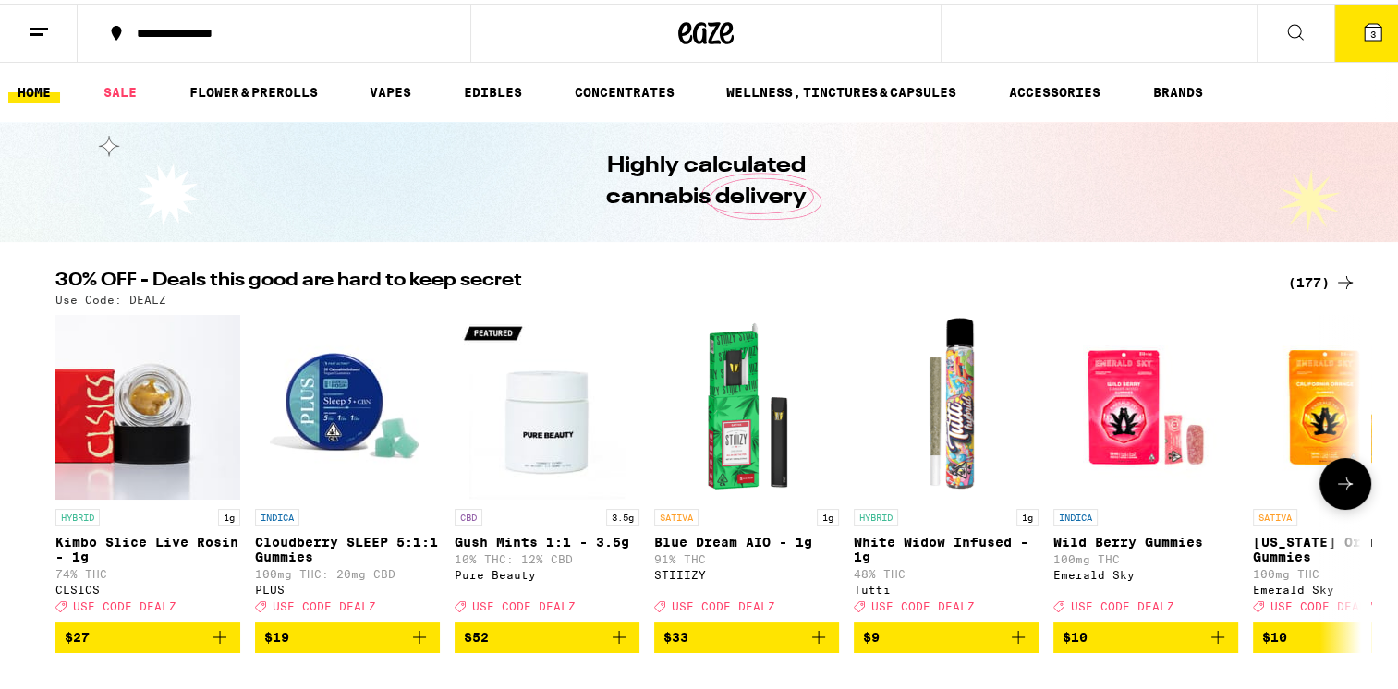
click at [1009, 645] on icon "Add to bag" at bounding box center [1018, 634] width 22 height 22
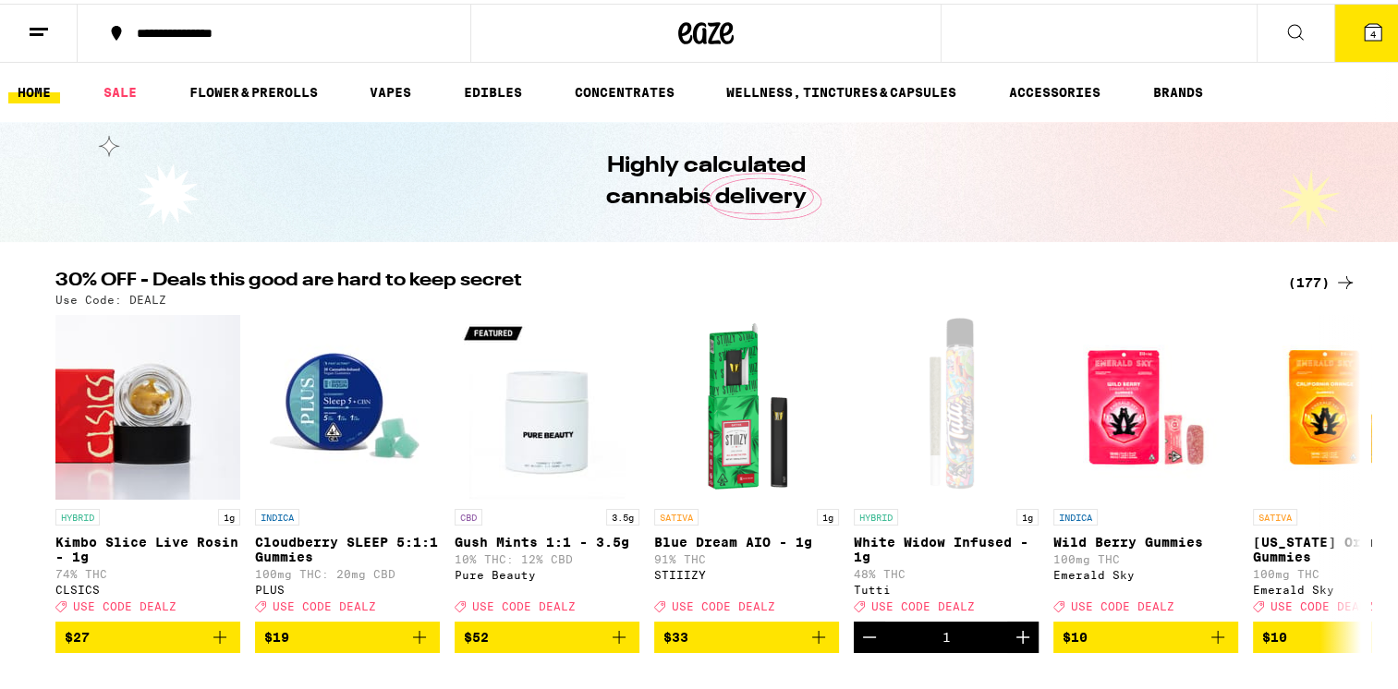
click at [1362, 30] on icon at bounding box center [1373, 29] width 22 height 22
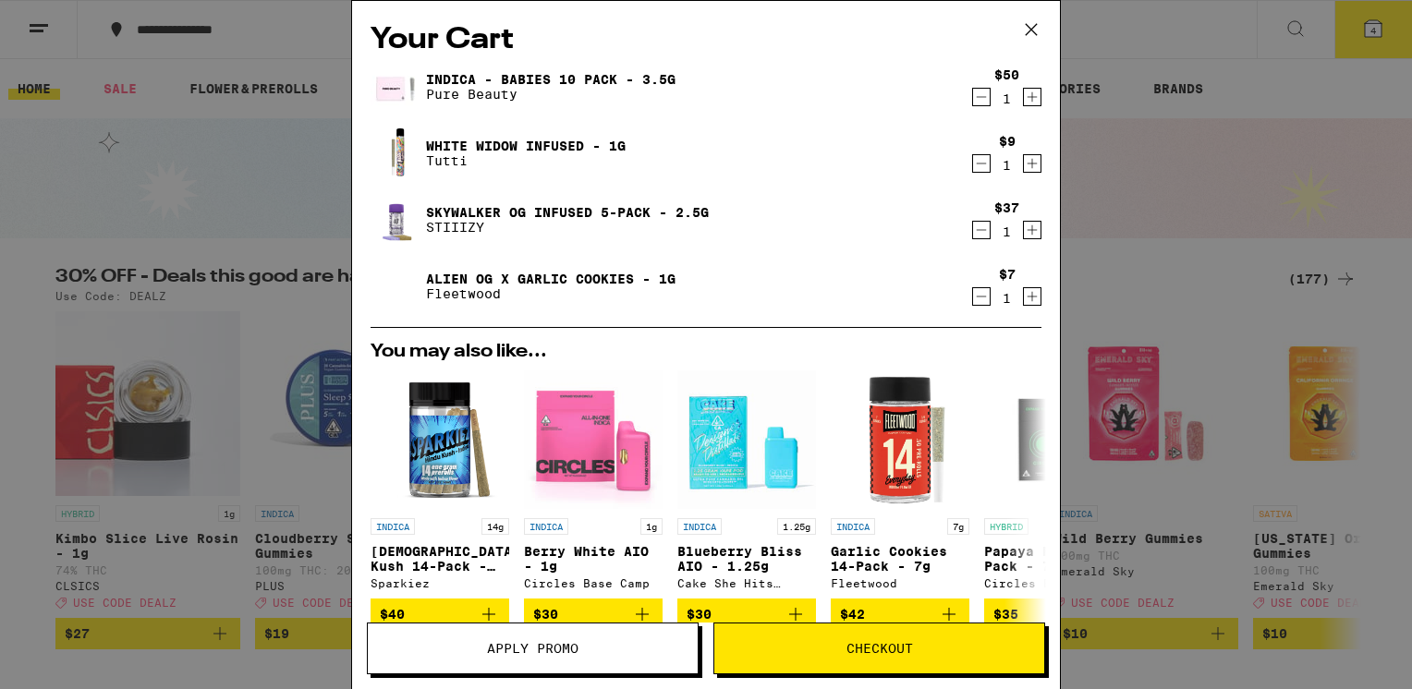
click at [973, 295] on icon "Decrement" at bounding box center [981, 297] width 17 height 22
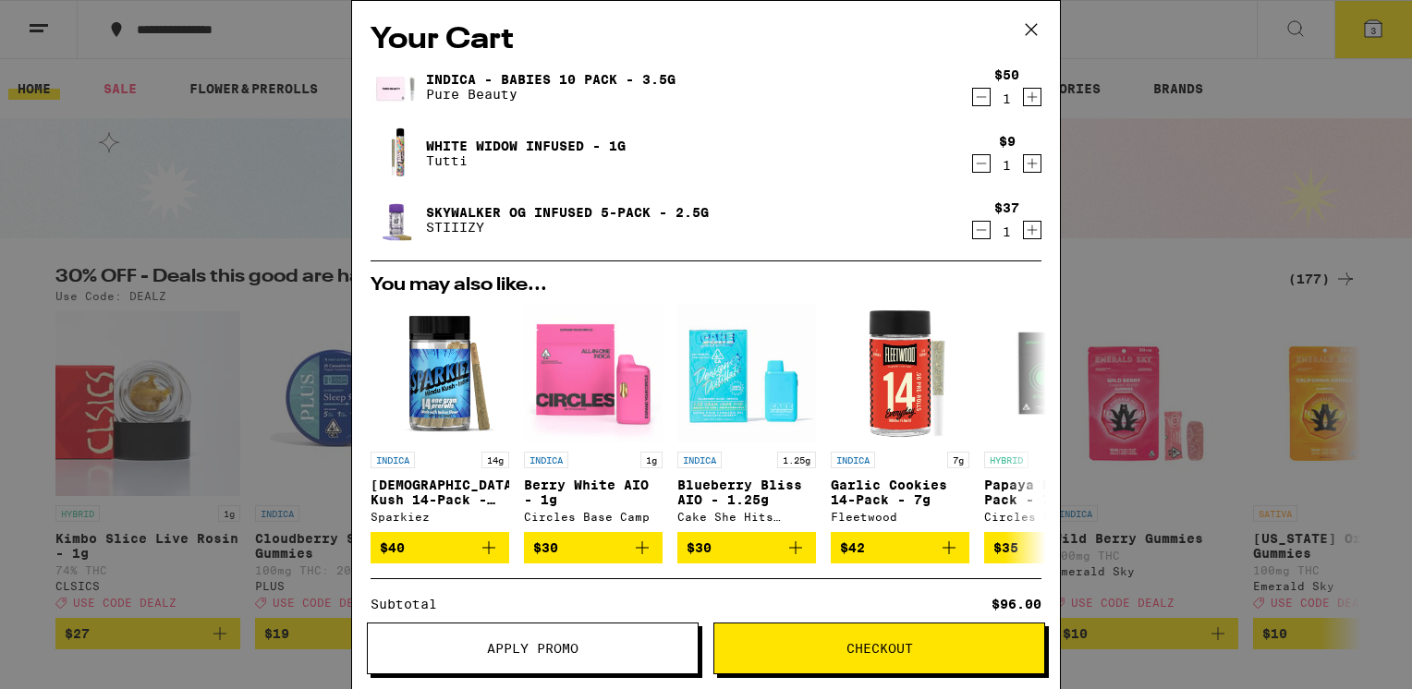
click at [1028, 28] on icon at bounding box center [1032, 30] width 28 height 28
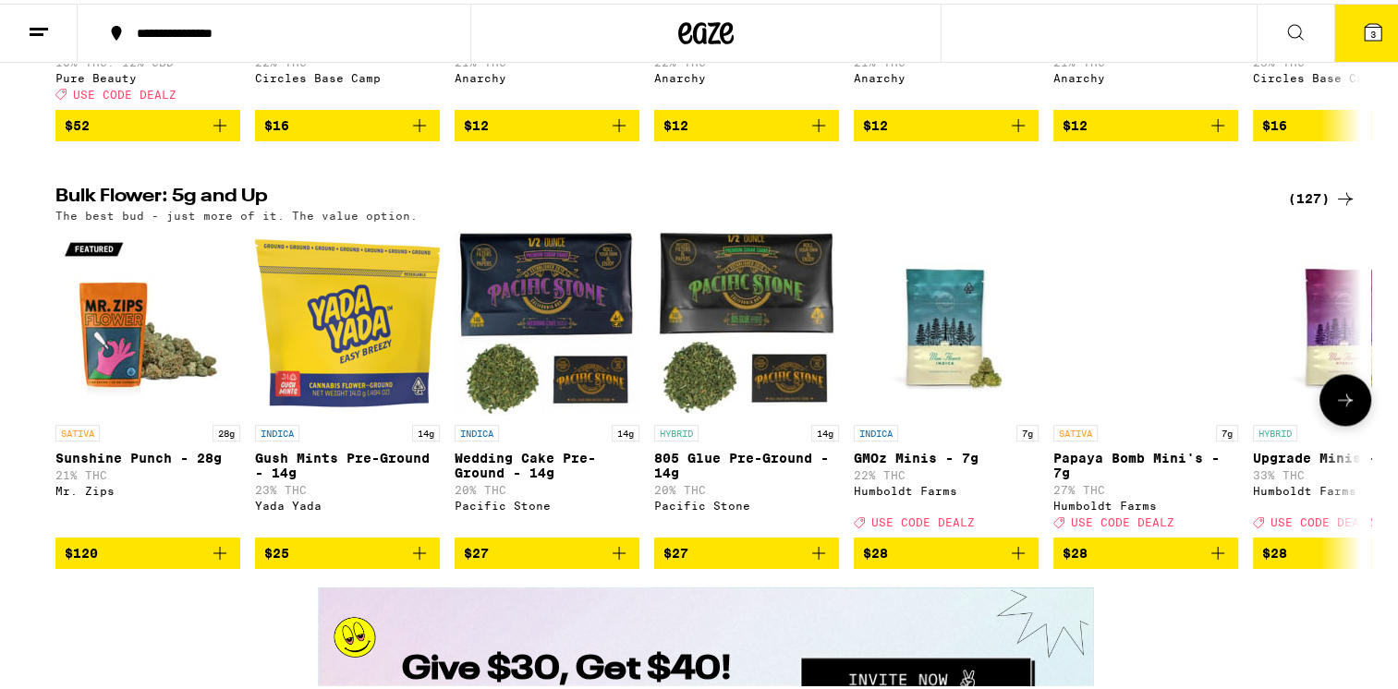
scroll to position [2680, 0]
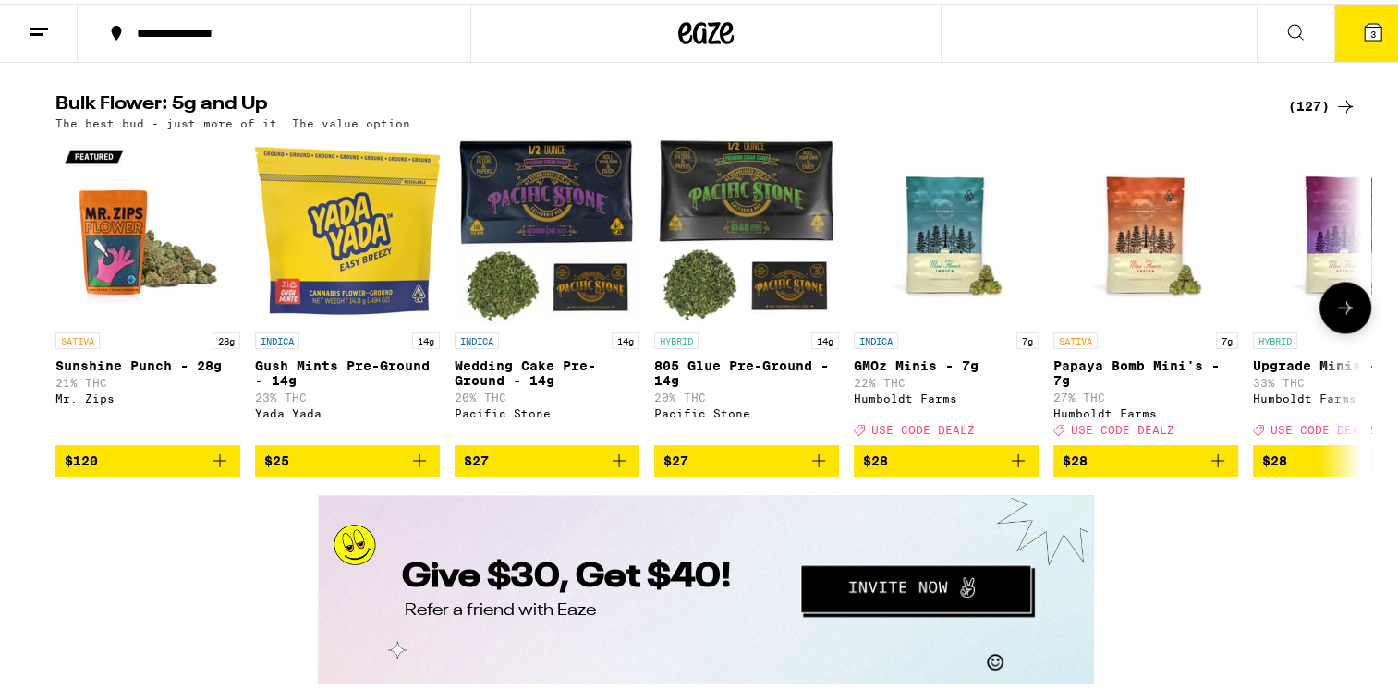
click at [1336, 315] on icon at bounding box center [1346, 304] width 22 height 22
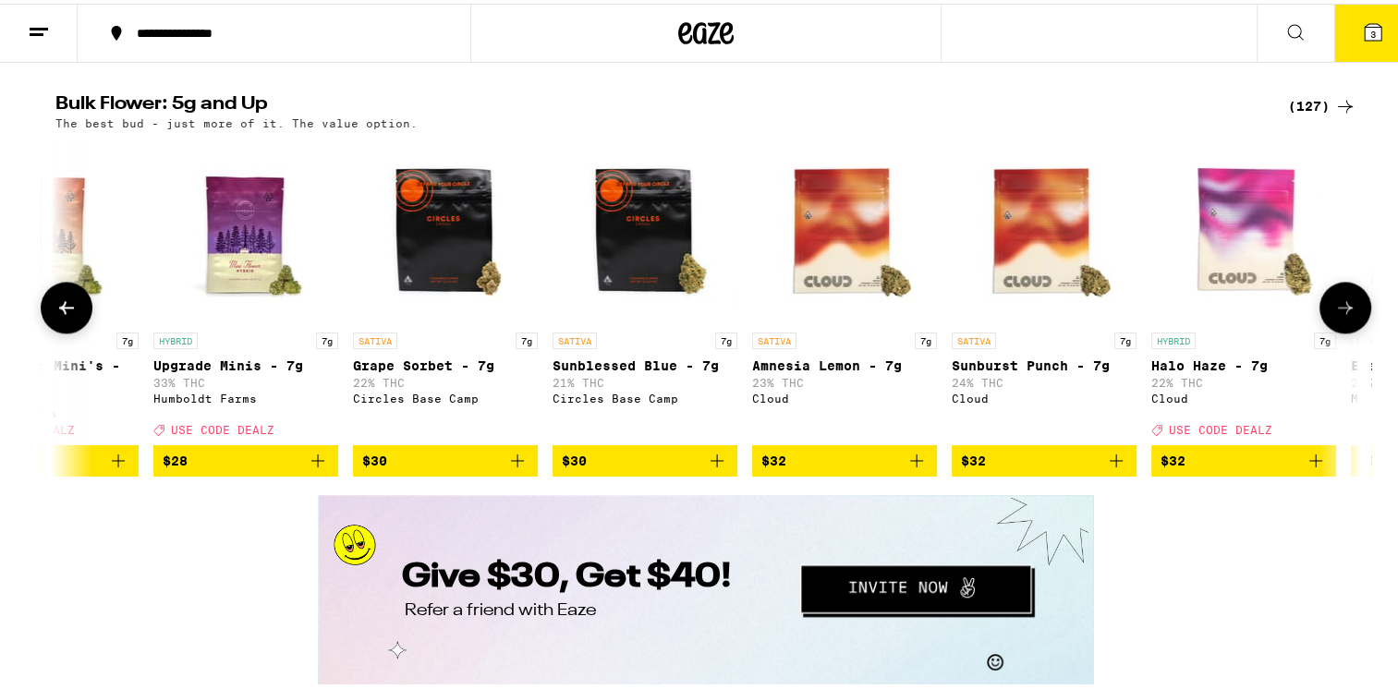
drag, startPoint x: 1347, startPoint y: 370, endPoint x: 1314, endPoint y: 401, distance: 45.1
click at [1332, 330] on button at bounding box center [1346, 304] width 52 height 52
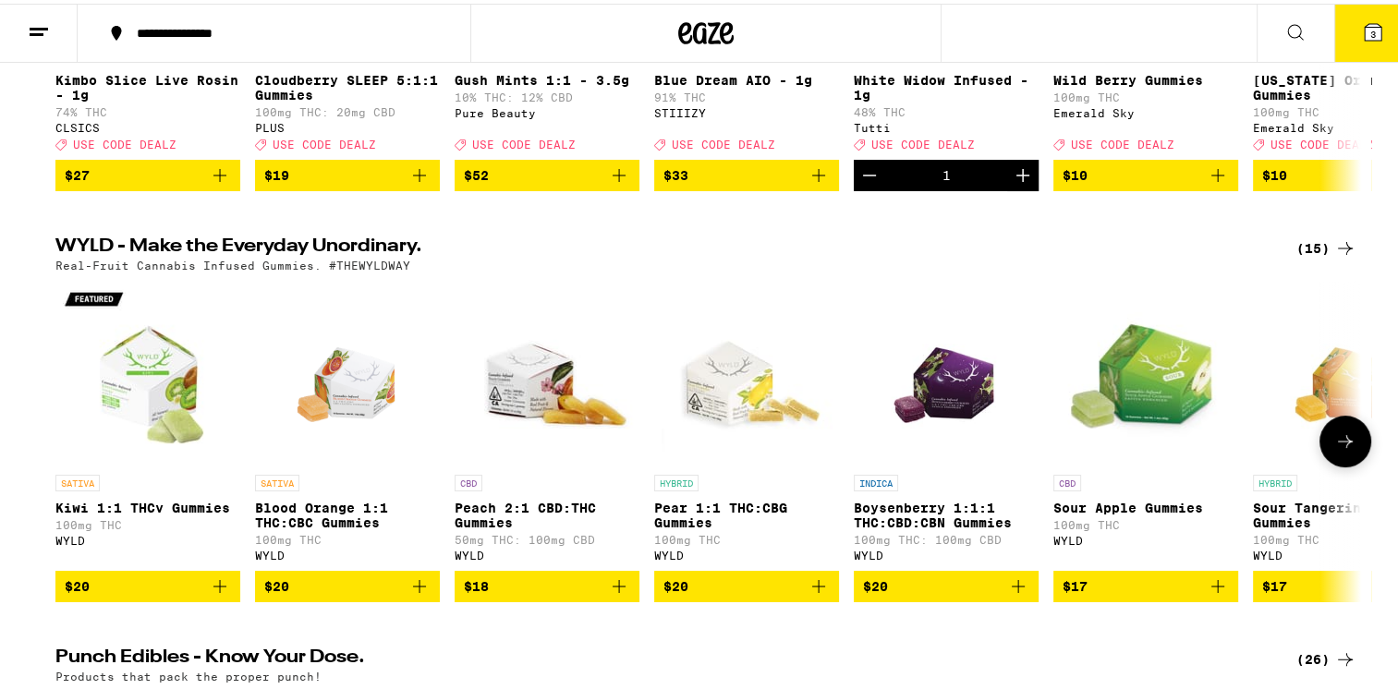
scroll to position [0, 0]
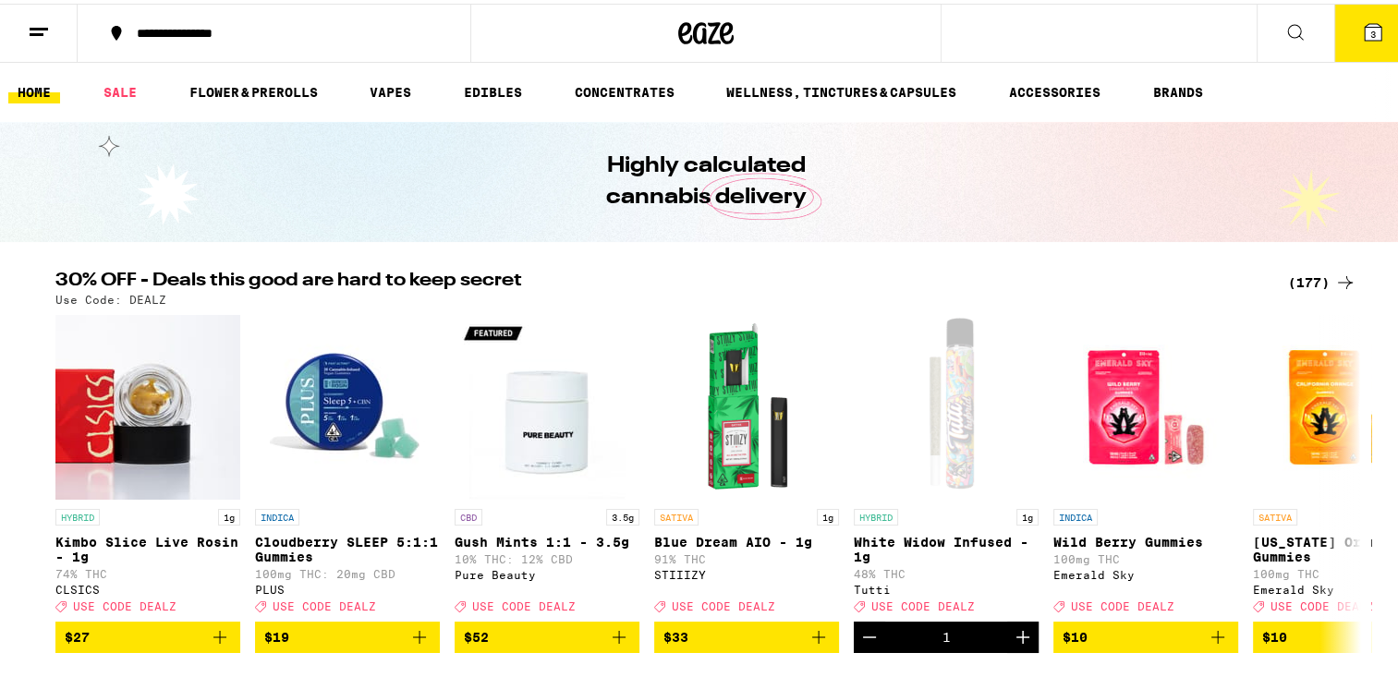
drag, startPoint x: 1365, startPoint y: 33, endPoint x: 1353, endPoint y: 24, distance: 15.2
click at [1365, 33] on icon at bounding box center [1373, 28] width 17 height 17
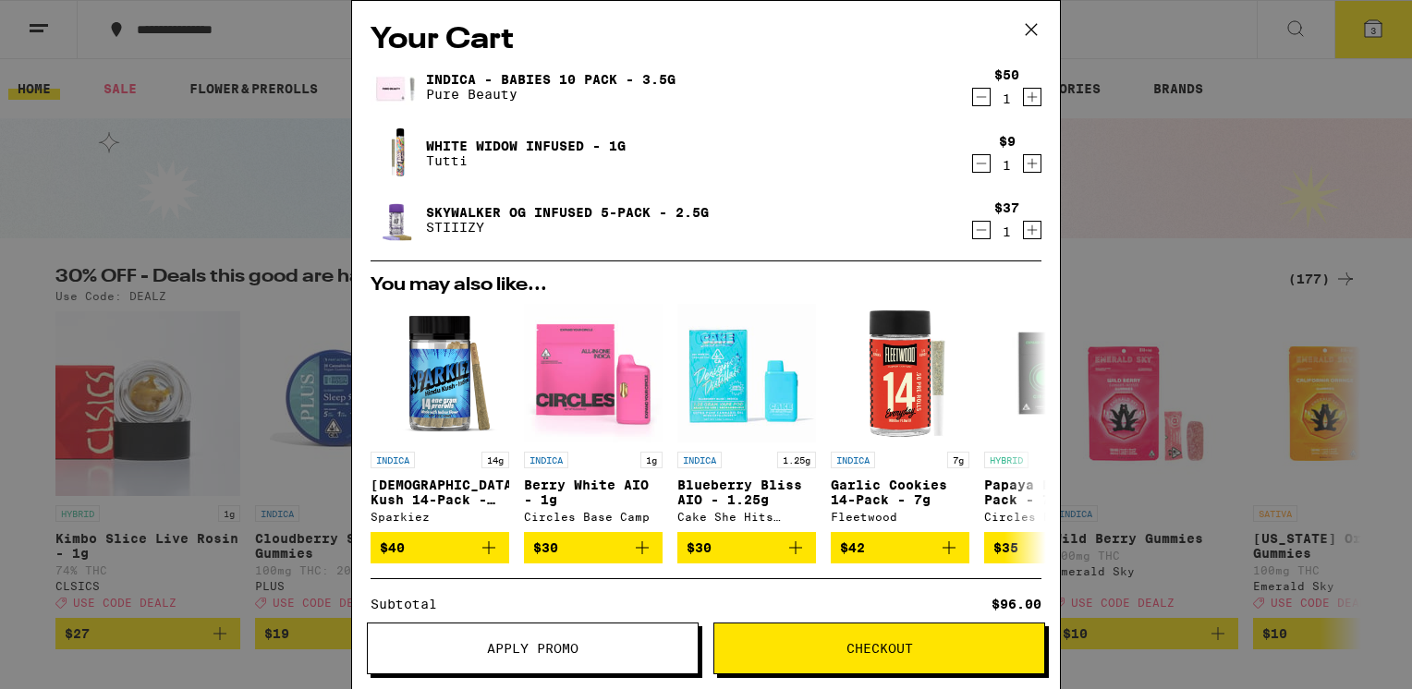
click at [881, 650] on span "Checkout" at bounding box center [880, 648] width 67 height 13
